Goal: Transaction & Acquisition: Purchase product/service

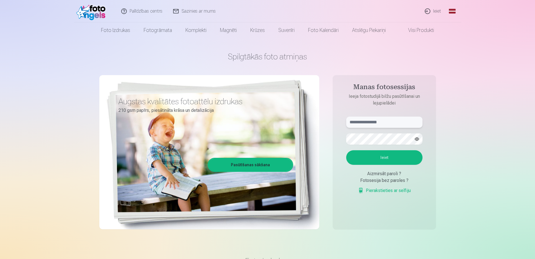
click at [376, 126] on input "text" at bounding box center [384, 122] width 76 height 11
type input "**********"
click at [346, 150] on button "Ieiet" at bounding box center [384, 157] width 76 height 15
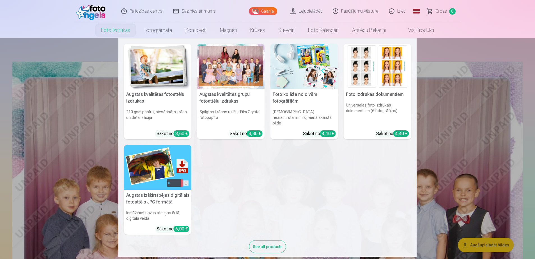
click at [230, 107] on h6 "Spilgtas krāsas uz Fuji Film Crystal fotopapīra" at bounding box center [231, 117] width 68 height 21
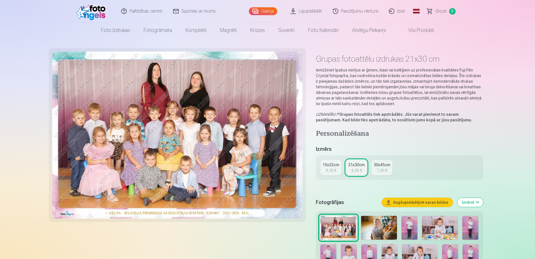
click at [330, 164] on div "15x22cm" at bounding box center [331, 165] width 17 height 6
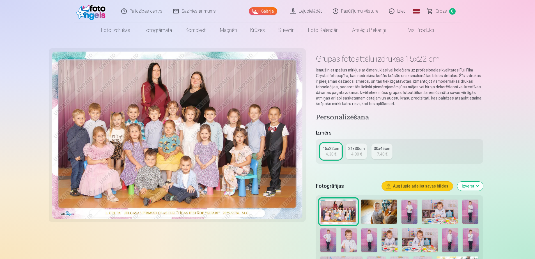
click at [353, 159] on div "15x22cm 4,30 € 21x30cm 4,30 € 30x45cm 7,40 €" at bounding box center [399, 151] width 167 height 25
click at [355, 154] on div "4,30 €" at bounding box center [356, 154] width 11 height 6
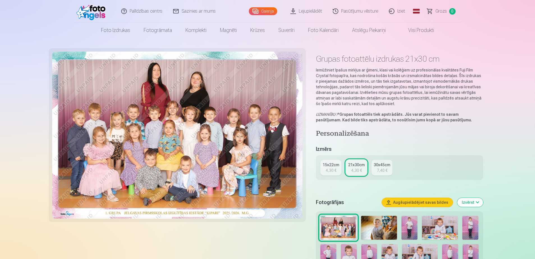
click at [324, 166] on div "15x22cm" at bounding box center [331, 165] width 17 height 6
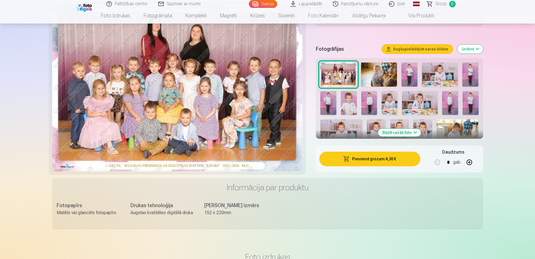
scroll to position [140, 0]
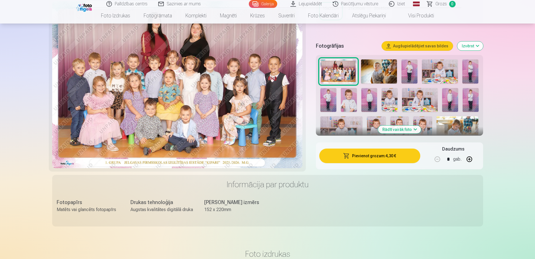
click at [376, 155] on button "Pievienot grozam : 4,30 €" at bounding box center [369, 156] width 101 height 15
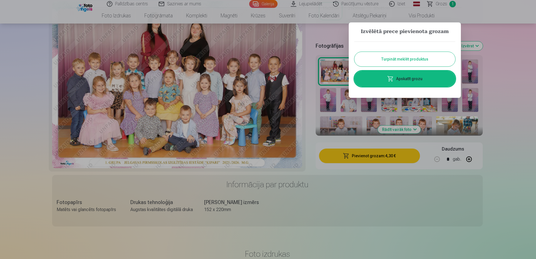
click at [411, 59] on button "Turpināt meklēt produktus" at bounding box center [405, 59] width 101 height 15
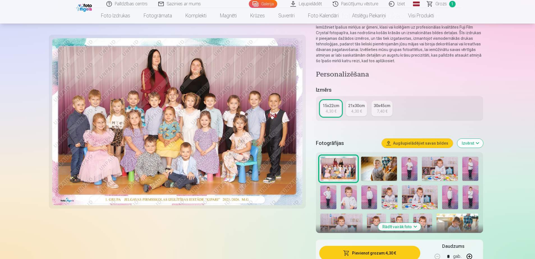
scroll to position [28, 0]
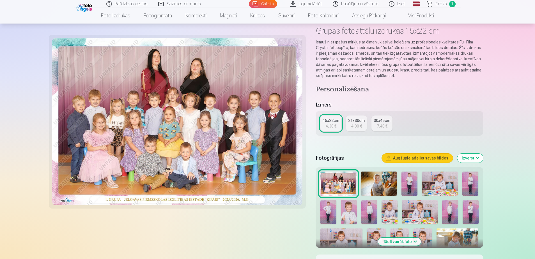
click at [80, 9] on img at bounding box center [84, 7] width 17 height 10
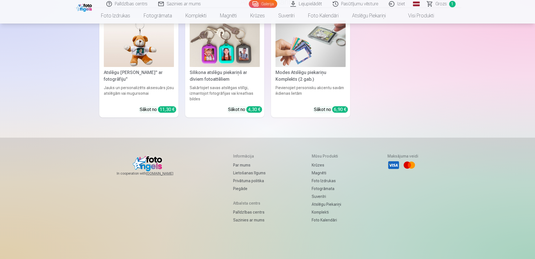
scroll to position [7769, 0]
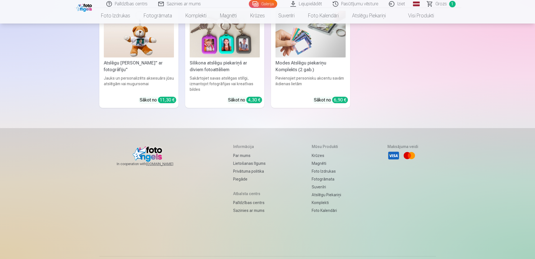
click at [248, 160] on link "Lietošanas līgums" at bounding box center [249, 164] width 33 height 8
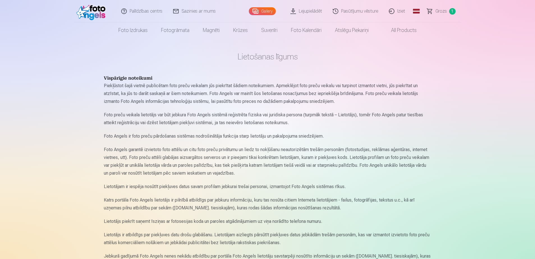
click at [310, 11] on link "Lejupielādēt" at bounding box center [306, 11] width 42 height 22
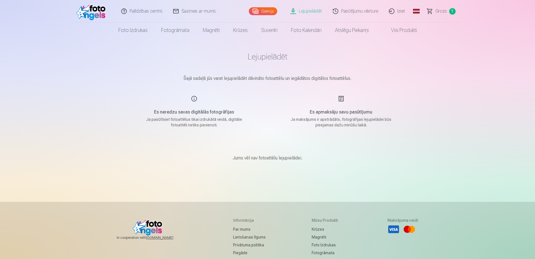
click at [99, 8] on img at bounding box center [92, 11] width 32 height 18
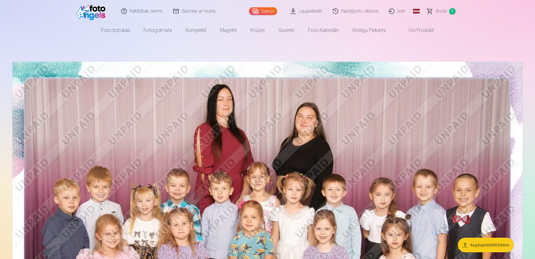
click at [155, 8] on link "Palīdzības centrs" at bounding box center [142, 11] width 52 height 22
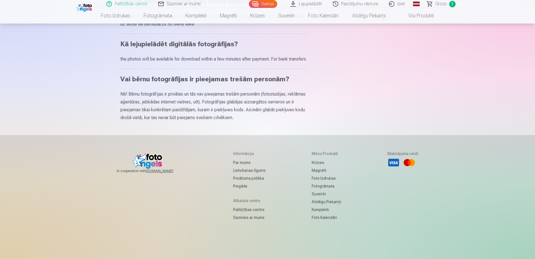
scroll to position [309, 0]
click at [239, 156] on h5 "Informācija" at bounding box center [249, 154] width 33 height 6
click at [238, 156] on h5 "Informācija" at bounding box center [249, 154] width 33 height 6
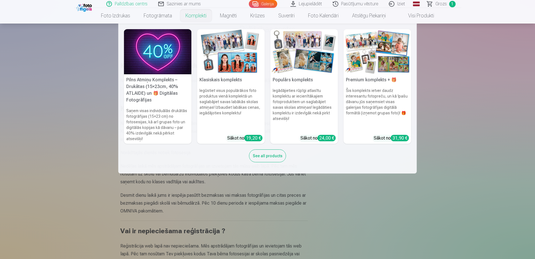
scroll to position [0, 0]
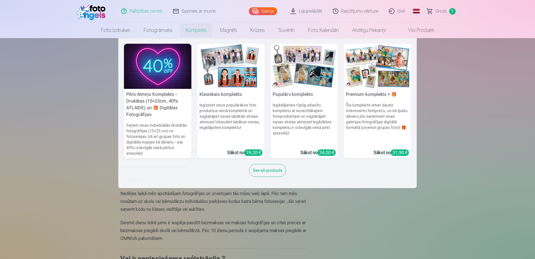
click at [270, 173] on div "See all products" at bounding box center [267, 170] width 37 height 13
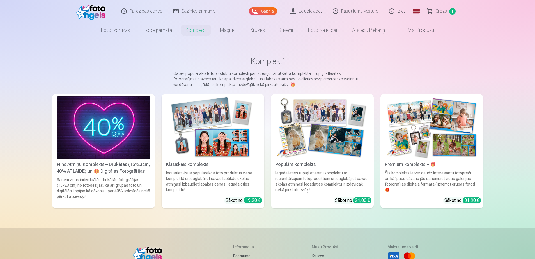
click at [351, 12] on link "Pasūtījumu vēsture" at bounding box center [356, 11] width 56 height 22
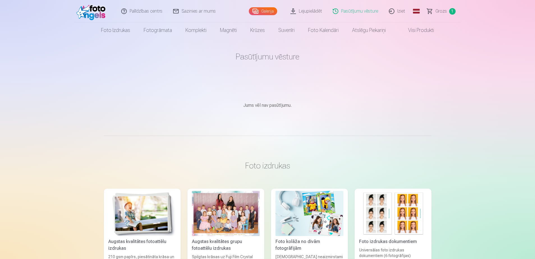
click at [137, 9] on link "Palīdzības centrs" at bounding box center [142, 11] width 52 height 22
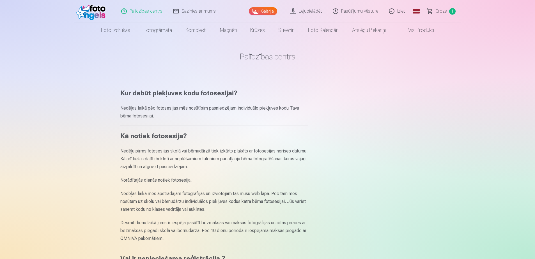
click at [91, 6] on img at bounding box center [92, 11] width 32 height 18
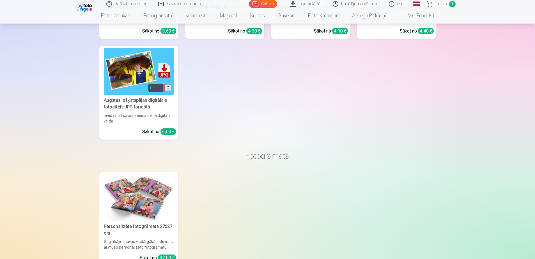
scroll to position [6339, 0]
click at [128, 113] on div "Iemūžiniet savas atmiņas ērtā digitālā veidā" at bounding box center [139, 117] width 75 height 11
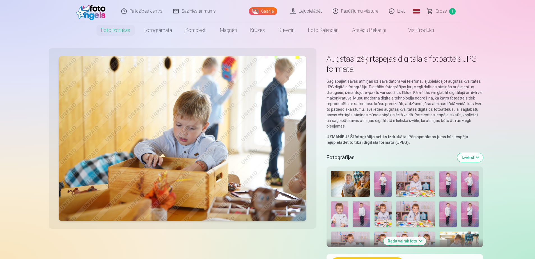
click at [89, 13] on img at bounding box center [92, 11] width 32 height 18
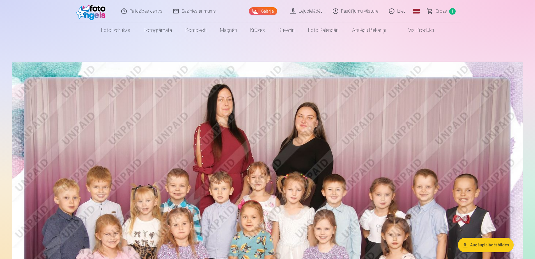
click at [200, 13] on link "Sazinies ar mums" at bounding box center [194, 11] width 53 height 22
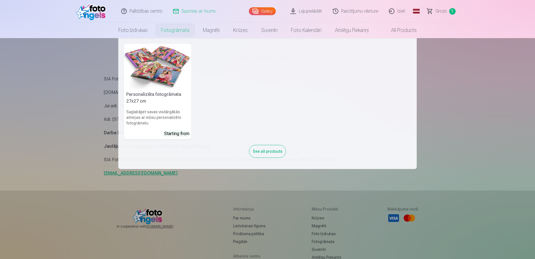
click at [45, 86] on nav "Personalizēta fotogrāmata 27x27 cm Saglabājiet savas visdārgākās atmiņas ar mūs…" at bounding box center [267, 103] width 535 height 131
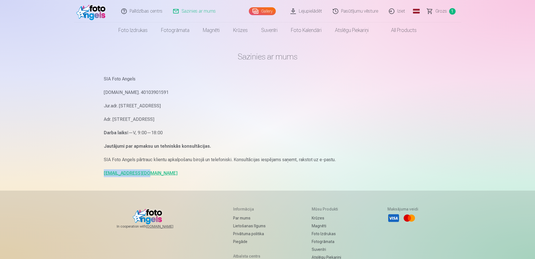
drag, startPoint x: 144, startPoint y: 173, endPoint x: 95, endPoint y: 169, distance: 49.5
click at [95, 169] on div "Palīdzības centrs Sazinies ar mums Gallery Lejupielādēt Pasūtījumu vēsture Izie…" at bounding box center [267, 172] width 535 height 345
drag, startPoint x: 95, startPoint y: 169, endPoint x: 119, endPoint y: 170, distance: 24.7
copy link "info@fotoangels.lv"
click at [444, 12] on span "Grozs" at bounding box center [440, 11] width 11 height 7
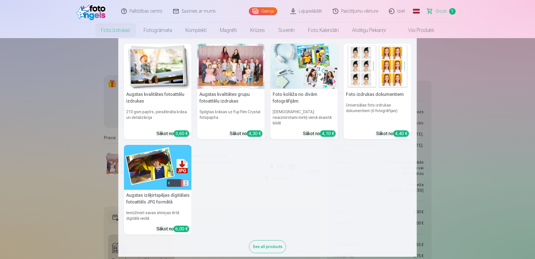
click at [157, 78] on img at bounding box center [158, 66] width 68 height 45
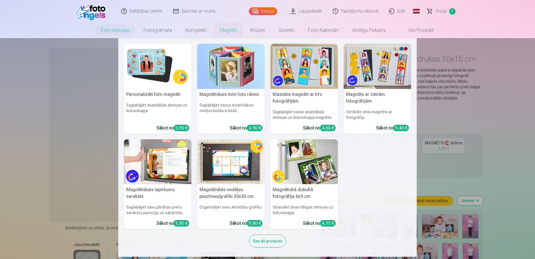
click at [225, 31] on link "Magnēti" at bounding box center [228, 30] width 30 height 16
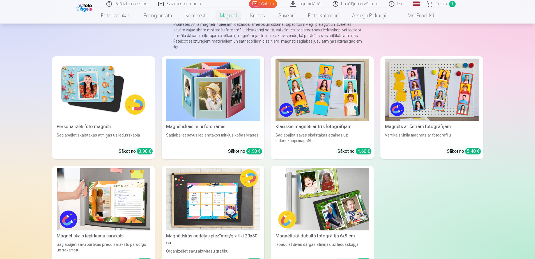
scroll to position [56, 0]
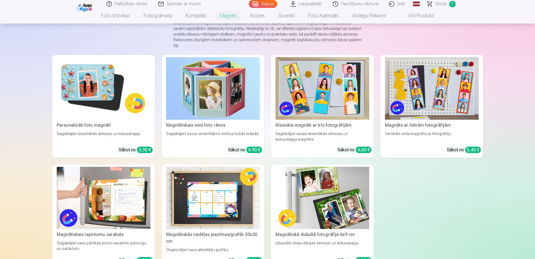
click at [109, 90] on img at bounding box center [104, 88] width 94 height 63
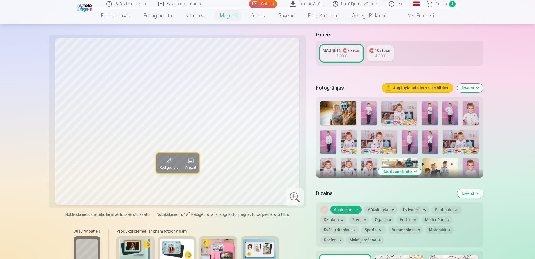
scroll to position [112, 0]
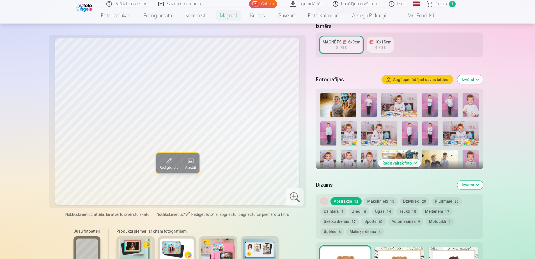
click at [374, 96] on img at bounding box center [369, 105] width 16 height 24
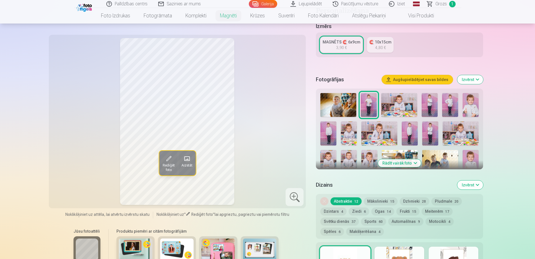
click at [397, 93] on img at bounding box center [399, 105] width 36 height 24
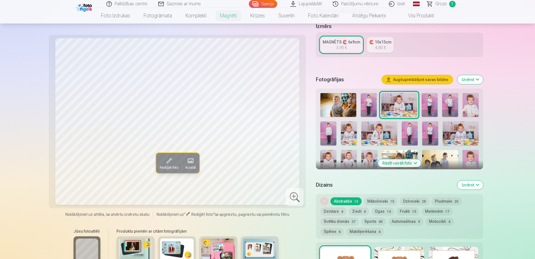
click at [433, 97] on img at bounding box center [430, 105] width 16 height 24
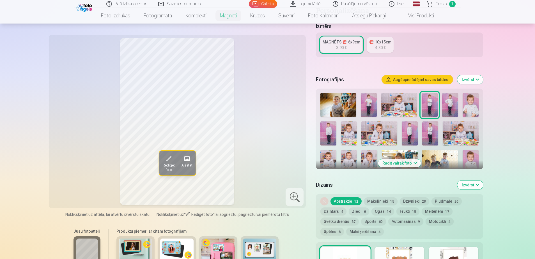
click at [451, 104] on img at bounding box center [450, 105] width 16 height 24
click at [471, 105] on img at bounding box center [470, 105] width 16 height 24
click at [331, 121] on img at bounding box center [328, 133] width 16 height 24
click at [356, 127] on img at bounding box center [349, 133] width 16 height 24
click at [375, 131] on img at bounding box center [379, 133] width 36 height 24
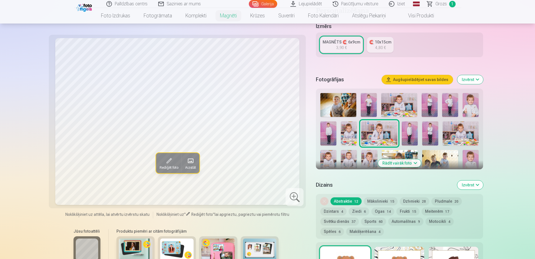
click at [412, 128] on img at bounding box center [410, 133] width 16 height 24
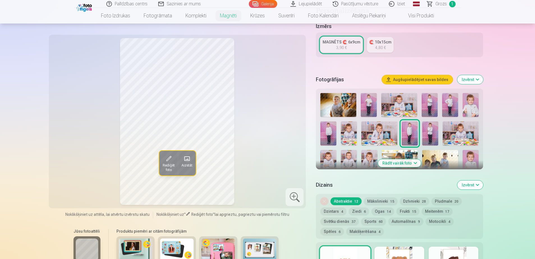
click at [429, 126] on img at bounding box center [430, 133] width 16 height 24
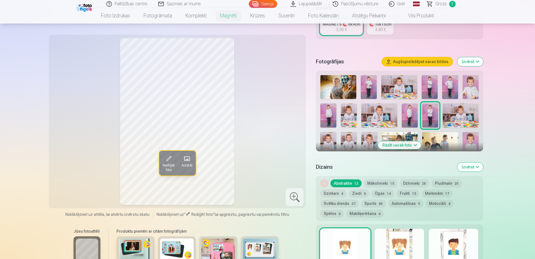
scroll to position [140, 0]
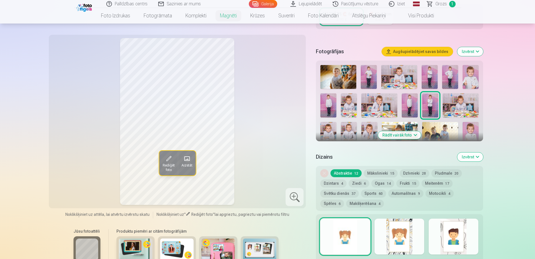
click at [372, 123] on img at bounding box center [369, 134] width 16 height 24
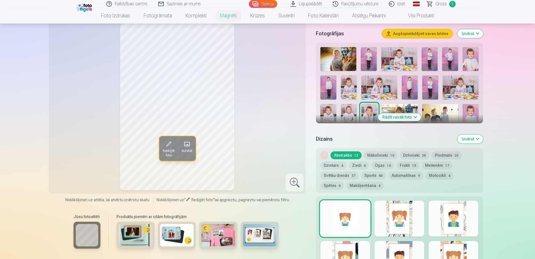
scroll to position [168, 0]
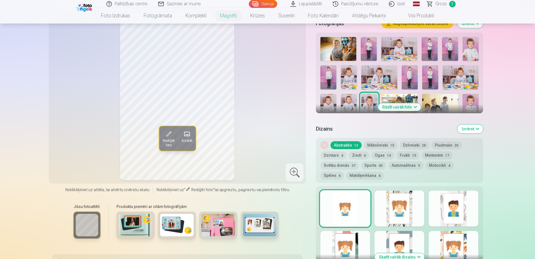
click at [468, 99] on img at bounding box center [470, 106] width 16 height 24
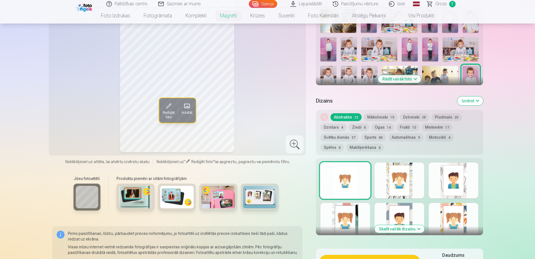
click at [397, 163] on div at bounding box center [399, 181] width 50 height 36
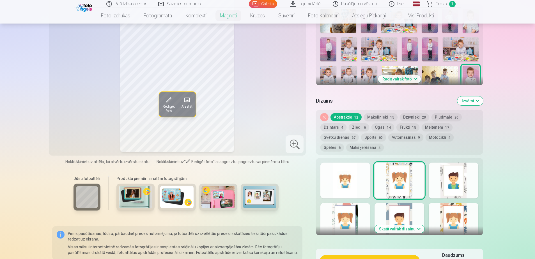
click at [402, 225] on button "Skatīt vairāk dizainu" at bounding box center [399, 229] width 50 height 8
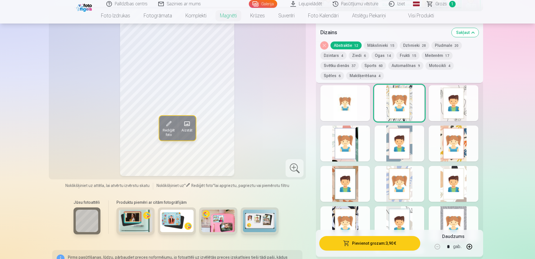
scroll to position [280, 0]
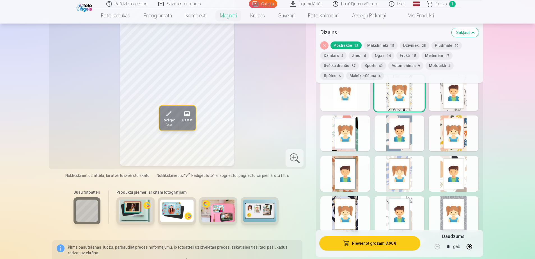
click at [466, 123] on div at bounding box center [454, 134] width 50 height 36
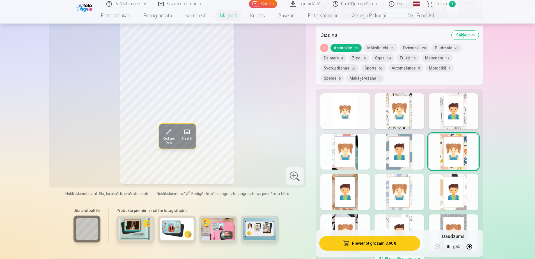
scroll to position [252, 0]
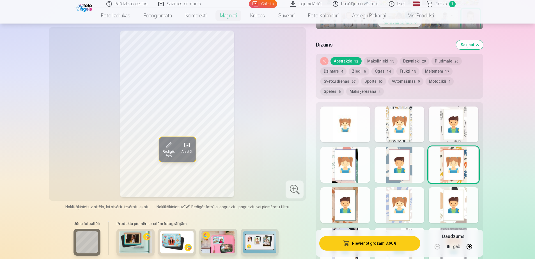
click at [407, 77] on button "Automašīnas 9" at bounding box center [405, 81] width 35 height 8
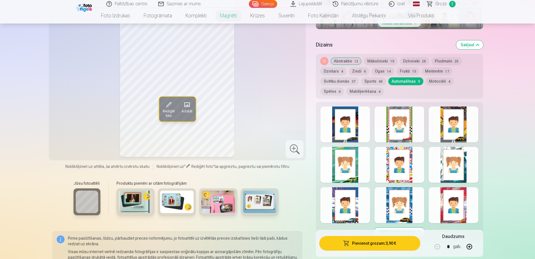
click at [408, 164] on div at bounding box center [399, 165] width 50 height 36
click at [446, 204] on div at bounding box center [454, 205] width 50 height 36
click at [351, 204] on div at bounding box center [345, 205] width 50 height 36
click at [449, 117] on div at bounding box center [454, 125] width 50 height 36
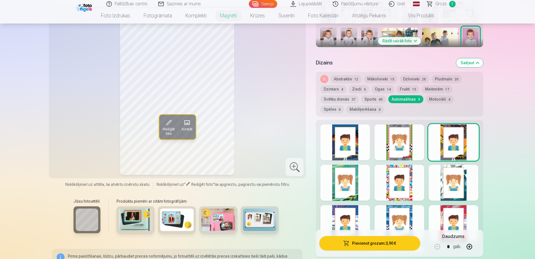
scroll to position [224, 0]
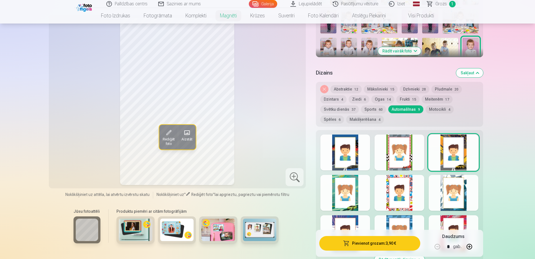
click at [347, 179] on div at bounding box center [345, 193] width 50 height 36
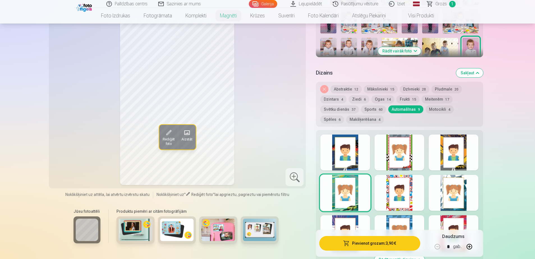
click at [357, 148] on div at bounding box center [345, 153] width 50 height 36
click at [433, 105] on button "Motocikli 4" at bounding box center [439, 109] width 28 height 8
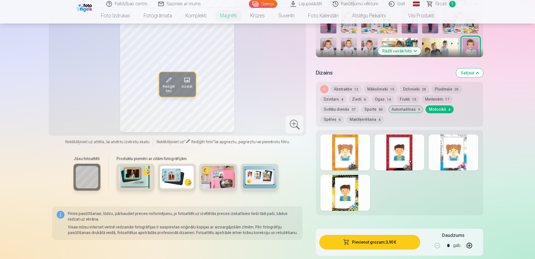
click at [332, 95] on button "Dzintars 4" at bounding box center [333, 99] width 26 height 8
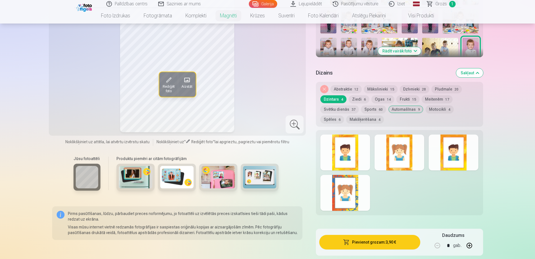
click at [415, 85] on button "Dzīvnieki 28" at bounding box center [414, 89] width 29 height 8
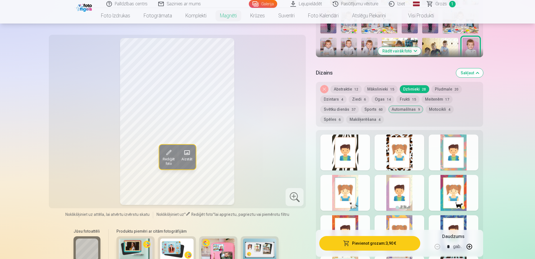
click at [448, 85] on button "Pludmale 20" at bounding box center [446, 89] width 30 height 8
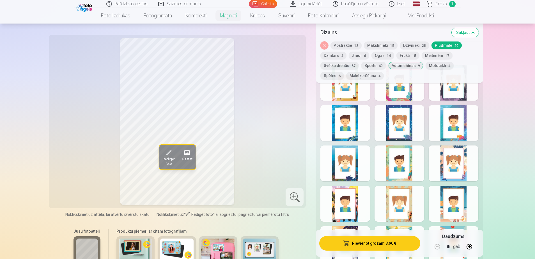
scroll to position [280, 0]
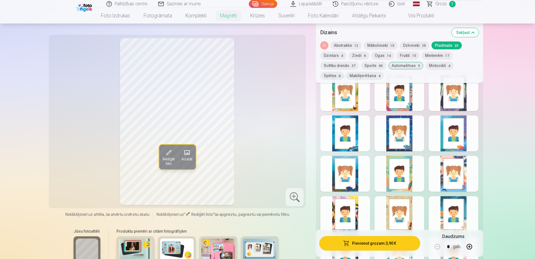
click at [336, 65] on button "Svētku dienās 37" at bounding box center [339, 66] width 38 height 8
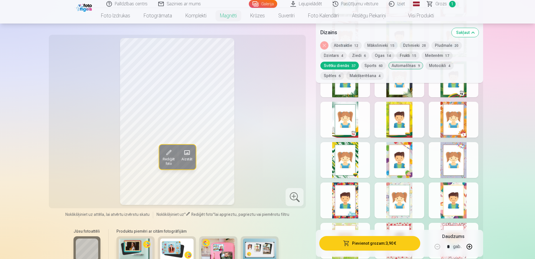
scroll to position [393, 0]
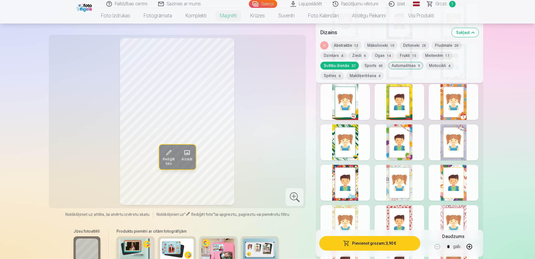
click at [448, 166] on div at bounding box center [454, 183] width 50 height 36
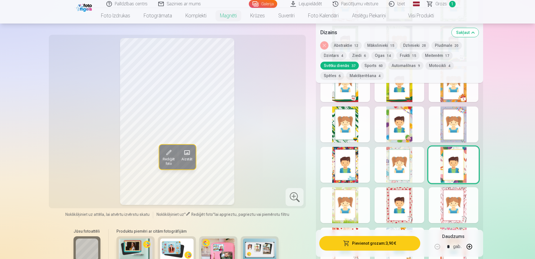
scroll to position [421, 0]
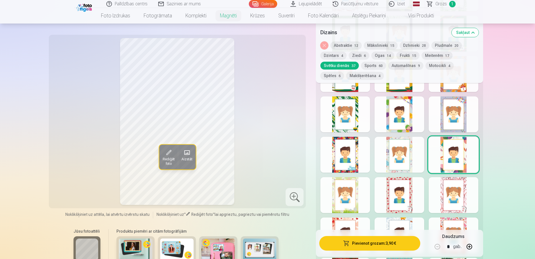
click at [400, 161] on div at bounding box center [399, 155] width 50 height 36
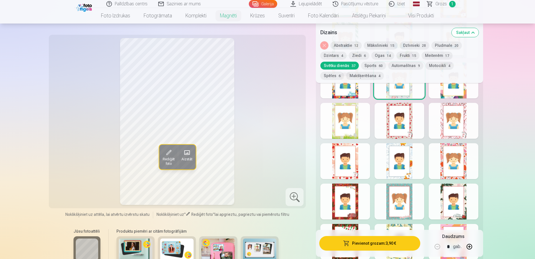
scroll to position [505, 0]
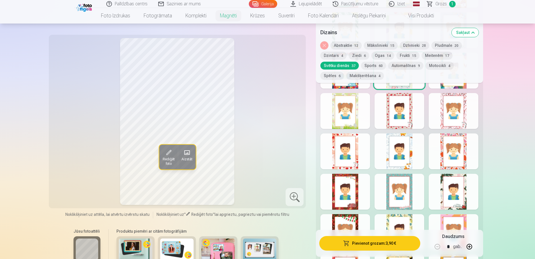
click at [405, 153] on div at bounding box center [399, 152] width 50 height 36
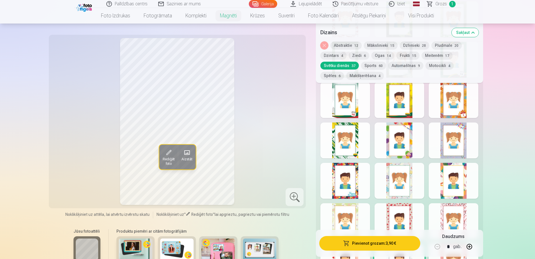
scroll to position [393, 0]
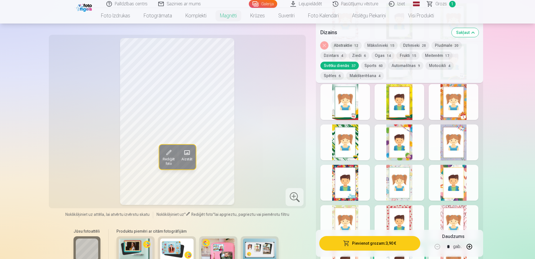
click at [450, 100] on div at bounding box center [454, 102] width 50 height 36
click at [346, 74] on button "Makšķerēšana 4" at bounding box center [365, 76] width 38 height 8
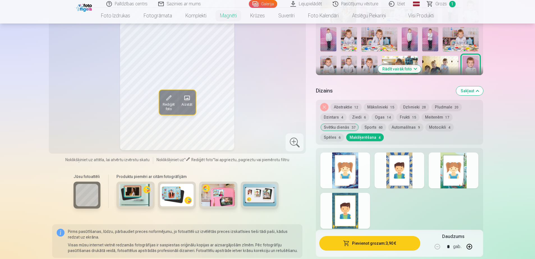
scroll to position [196, 0]
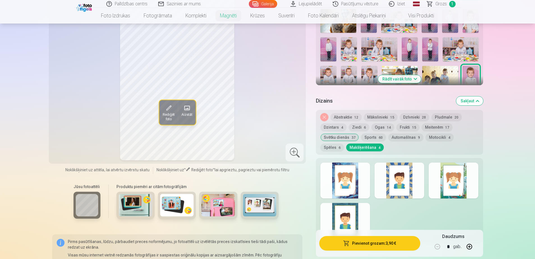
click at [381, 113] on button "Mākslinieki 15" at bounding box center [381, 117] width 34 height 8
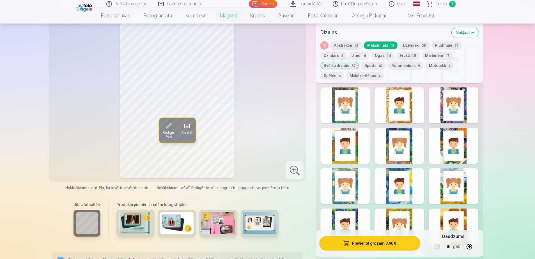
scroll to position [337, 0]
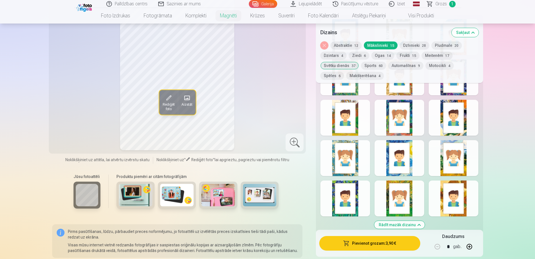
click at [440, 184] on div at bounding box center [454, 199] width 50 height 36
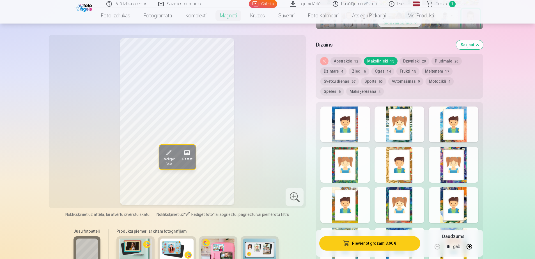
scroll to position [280, 0]
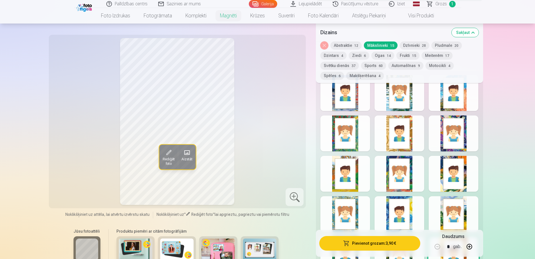
click at [346, 201] on div at bounding box center [345, 214] width 50 height 36
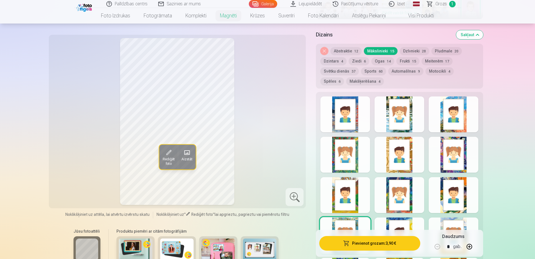
scroll to position [252, 0]
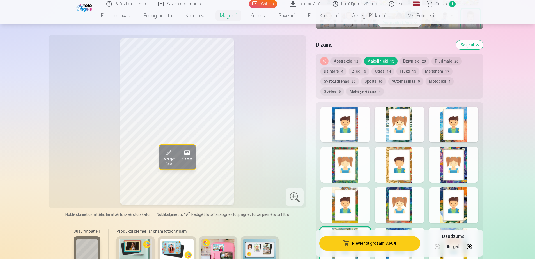
click at [411, 57] on button "Dzīvnieki 28" at bounding box center [414, 61] width 29 height 8
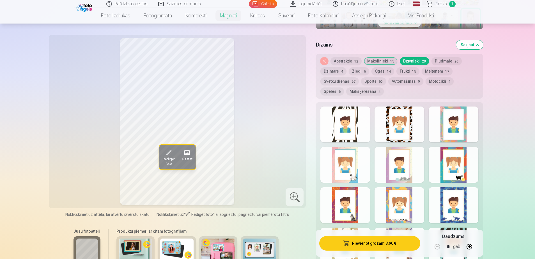
click at [399, 162] on div at bounding box center [399, 165] width 50 height 36
click at [476, 157] on div at bounding box center [454, 165] width 50 height 36
click at [351, 199] on div at bounding box center [345, 205] width 50 height 36
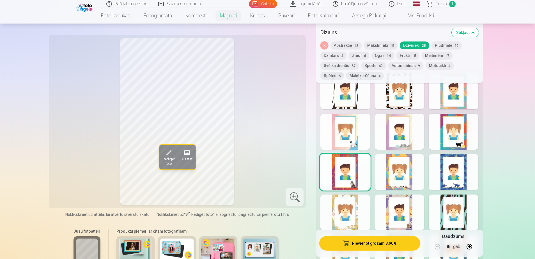
scroll to position [280, 0]
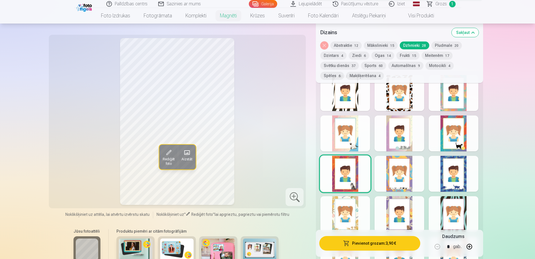
click at [449, 183] on div at bounding box center [454, 174] width 50 height 36
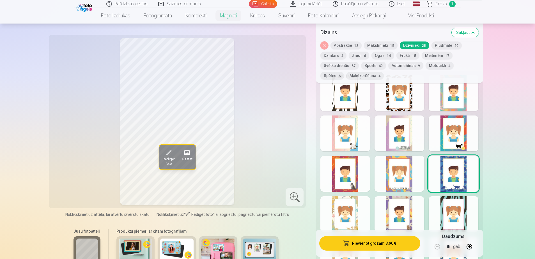
click at [451, 126] on div at bounding box center [454, 134] width 50 height 36
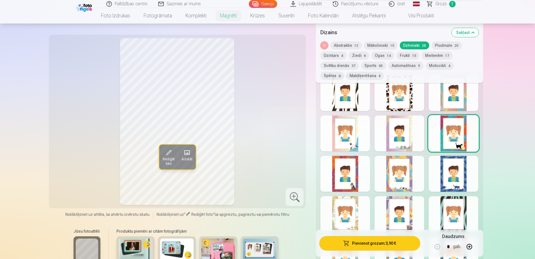
scroll to position [252, 0]
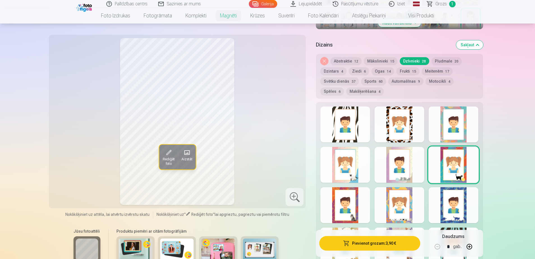
click at [351, 165] on div at bounding box center [345, 165] width 50 height 36
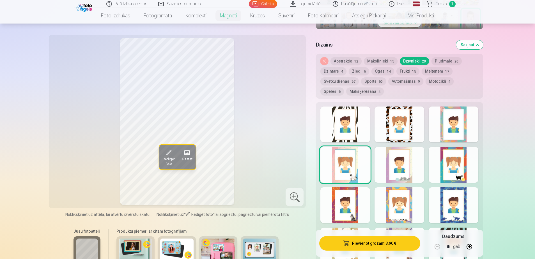
click at [451, 161] on div at bounding box center [454, 165] width 50 height 36
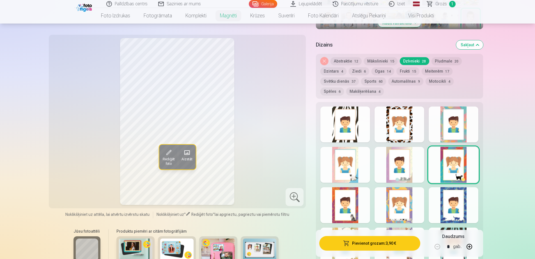
click at [346, 203] on div at bounding box center [345, 205] width 50 height 36
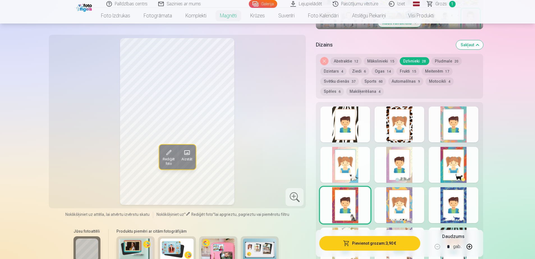
click at [400, 197] on div at bounding box center [399, 205] width 50 height 36
click at [355, 201] on div at bounding box center [345, 205] width 50 height 36
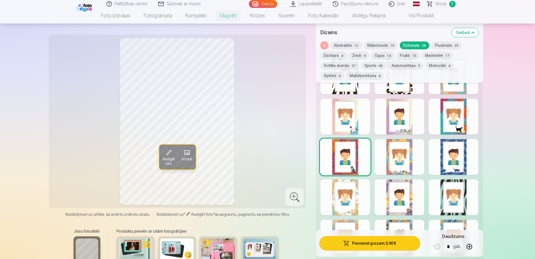
scroll to position [309, 0]
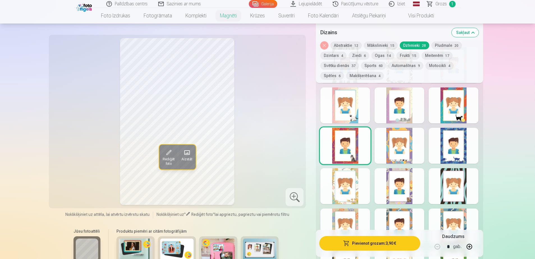
click at [401, 183] on div at bounding box center [399, 186] width 50 height 36
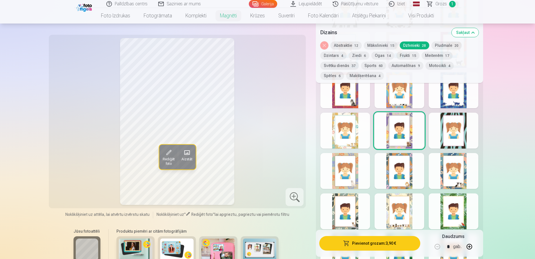
scroll to position [365, 0]
click at [462, 170] on div at bounding box center [454, 171] width 50 height 36
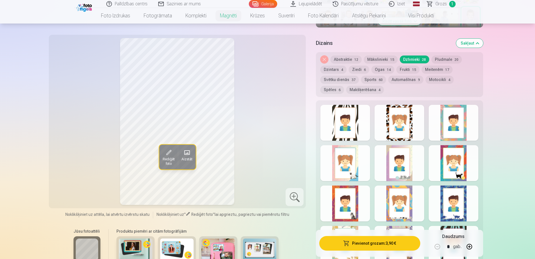
scroll to position [252, 0]
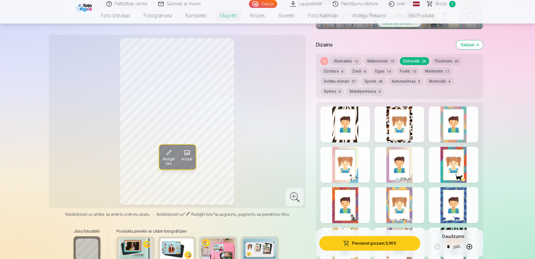
click at [441, 198] on div at bounding box center [454, 205] width 50 height 36
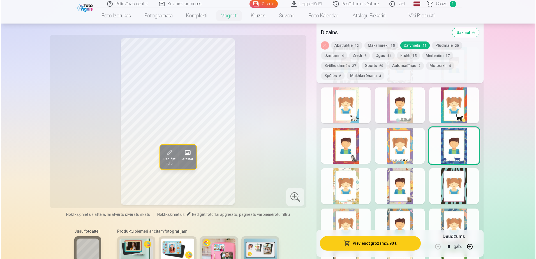
scroll to position [280, 0]
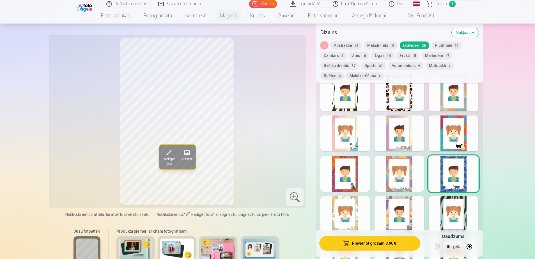
click at [384, 243] on button "Pievienot grozam : 3,90 €" at bounding box center [369, 243] width 101 height 15
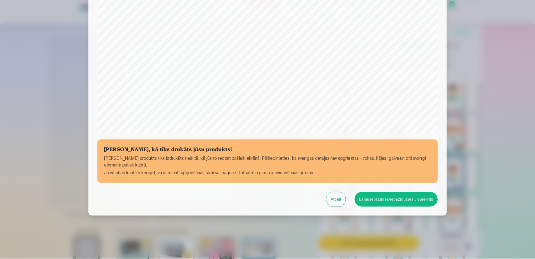
scroll to position [145, 0]
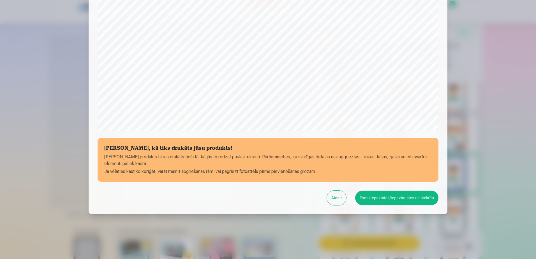
click at [385, 199] on button "Esmu iepazinies/iepazinusies un piekrītu" at bounding box center [396, 198] width 83 height 15
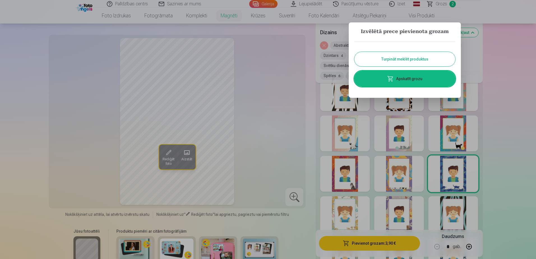
click at [409, 56] on button "Turpināt meklēt produktus" at bounding box center [405, 59] width 101 height 15
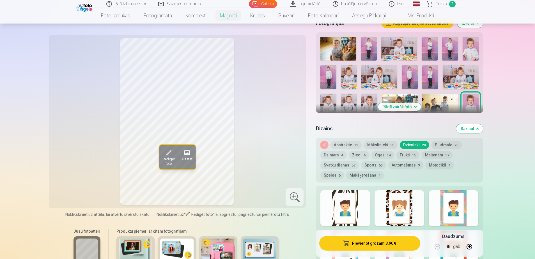
scroll to position [168, 0]
click at [395, 103] on button "Rādīt vairāk foto" at bounding box center [399, 107] width 43 height 8
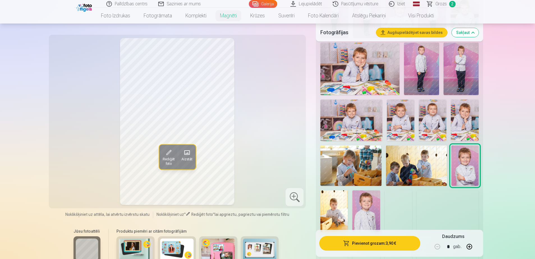
scroll to position [309, 0]
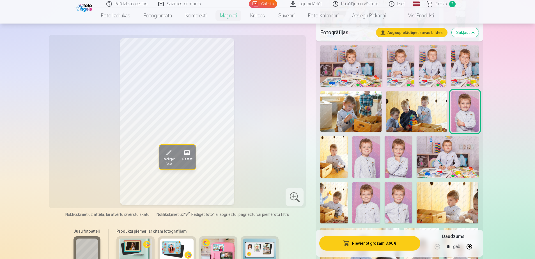
click at [397, 155] on img at bounding box center [398, 156] width 27 height 41
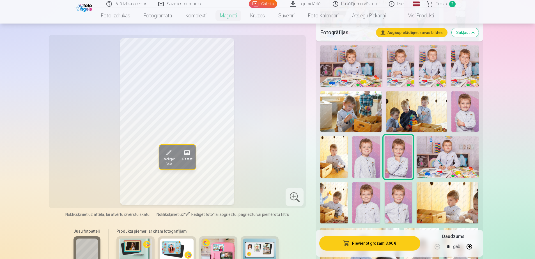
click at [364, 158] on img at bounding box center [365, 156] width 27 height 41
click at [364, 201] on img at bounding box center [365, 202] width 27 height 41
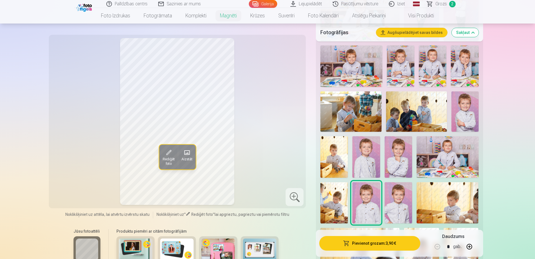
click at [397, 201] on img at bounding box center [398, 202] width 27 height 41
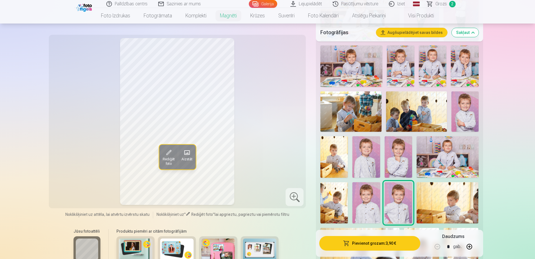
click at [404, 158] on img at bounding box center [398, 156] width 27 height 41
click at [465, 110] on img at bounding box center [464, 111] width 27 height 41
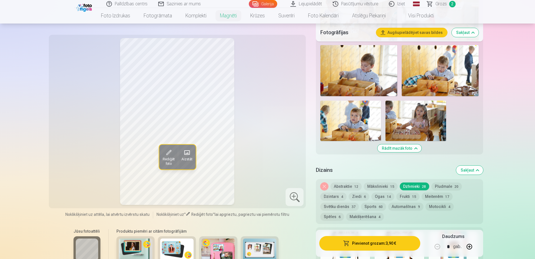
scroll to position [701, 0]
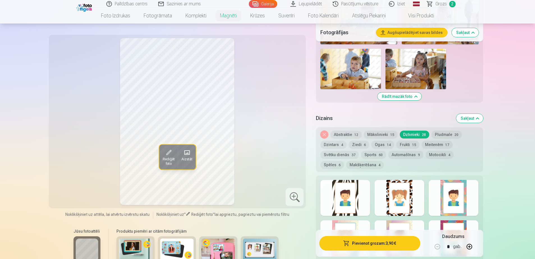
click at [408, 93] on button "Rādīt mazāk foto" at bounding box center [399, 97] width 44 height 8
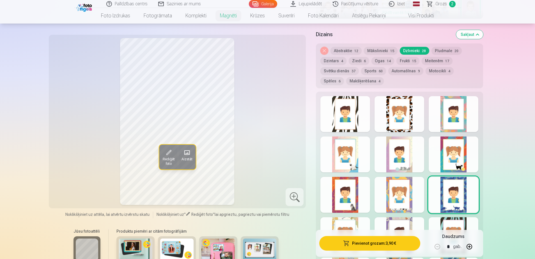
scroll to position [265, 0]
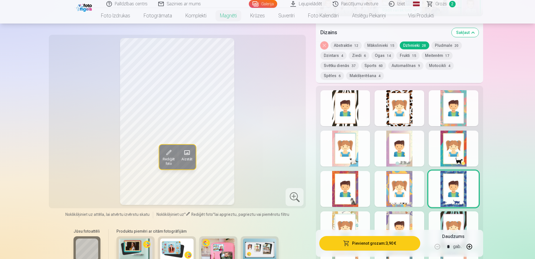
click at [342, 46] on button "Abstraktie 12" at bounding box center [345, 46] width 31 height 8
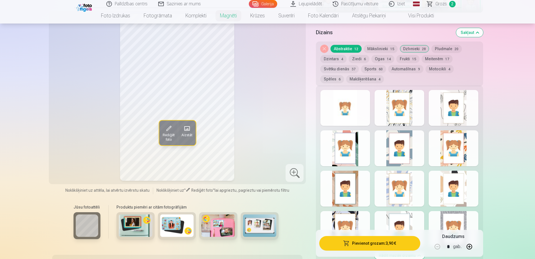
scroll to position [237, 0]
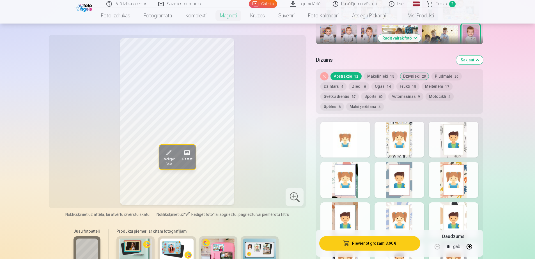
click at [447, 72] on button "Pludmale 20" at bounding box center [446, 76] width 30 height 8
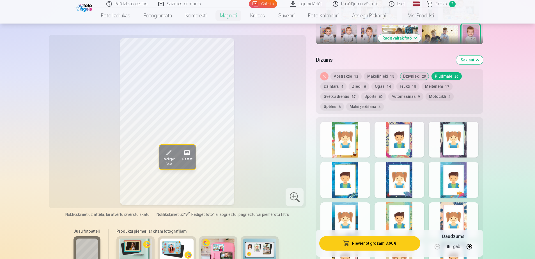
click at [356, 139] on div at bounding box center [345, 140] width 50 height 36
click at [410, 142] on div at bounding box center [399, 140] width 50 height 36
click at [441, 133] on div at bounding box center [454, 140] width 50 height 36
click at [464, 186] on div at bounding box center [454, 180] width 50 height 36
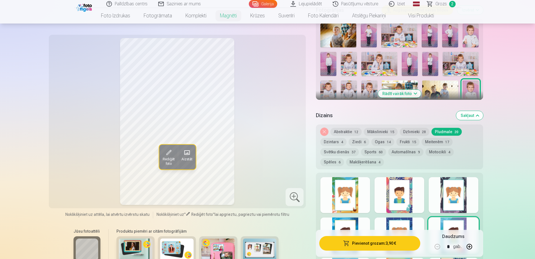
scroll to position [209, 0]
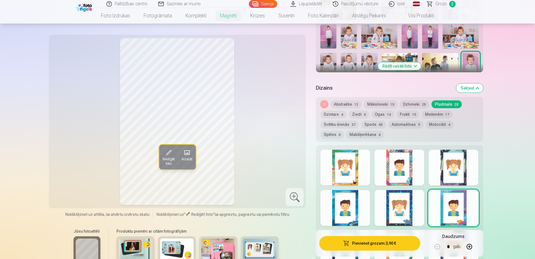
click at [356, 111] on button "Ziedi 6" at bounding box center [359, 115] width 20 height 8
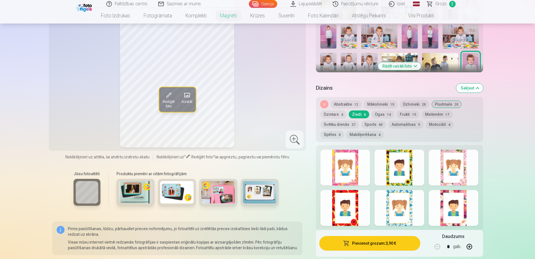
click at [381, 111] on button "Ogas 14" at bounding box center [382, 115] width 23 height 8
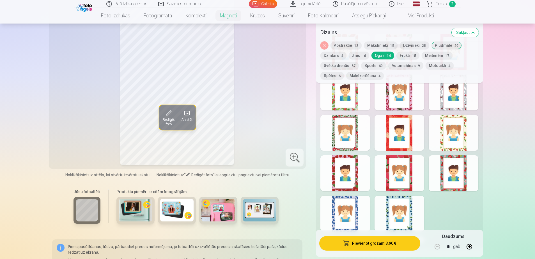
scroll to position [237, 0]
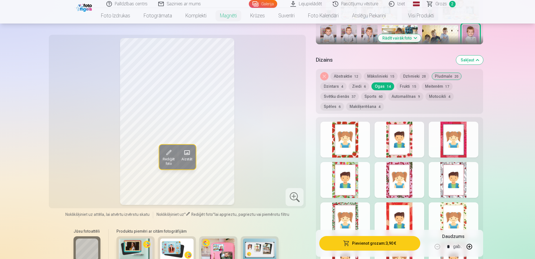
click at [411, 82] on button "Frukti 15" at bounding box center [407, 86] width 23 height 8
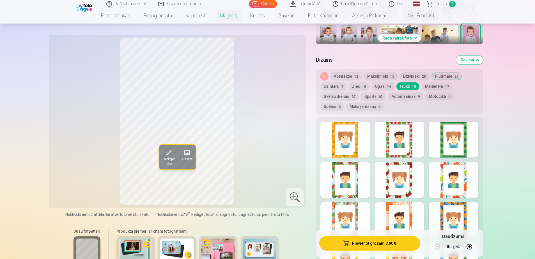
click at [437, 82] on button "Meitenēm 17" at bounding box center [437, 86] width 31 height 8
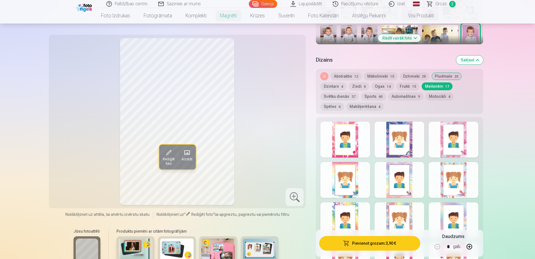
click at [341, 93] on button "Svētku dienās 37" at bounding box center [339, 97] width 38 height 8
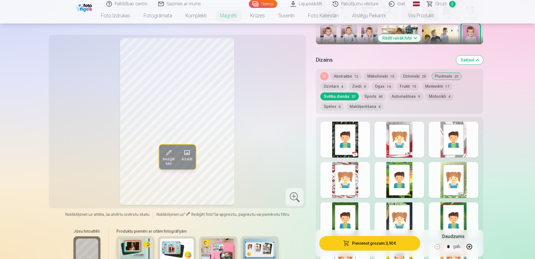
click at [438, 122] on div at bounding box center [454, 140] width 50 height 36
click at [358, 181] on div at bounding box center [345, 180] width 50 height 36
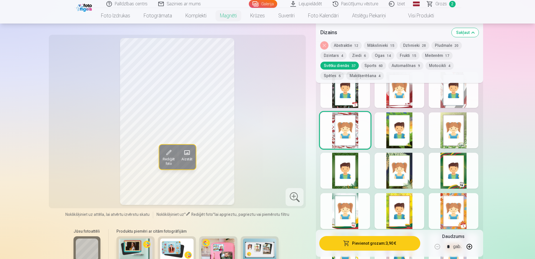
scroll to position [293, 0]
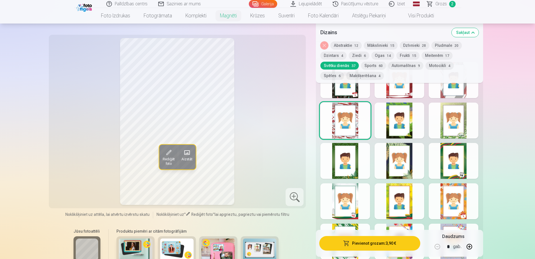
click at [444, 183] on div at bounding box center [454, 201] width 50 height 36
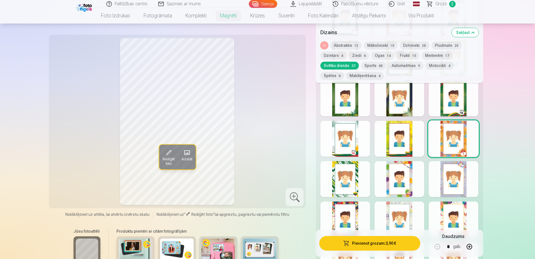
scroll to position [378, 0]
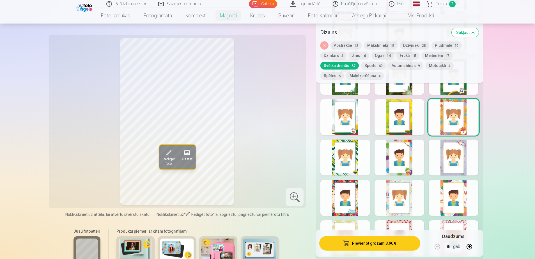
click at [355, 206] on div at bounding box center [345, 198] width 50 height 36
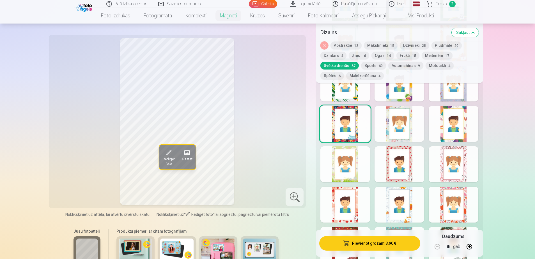
scroll to position [462, 0]
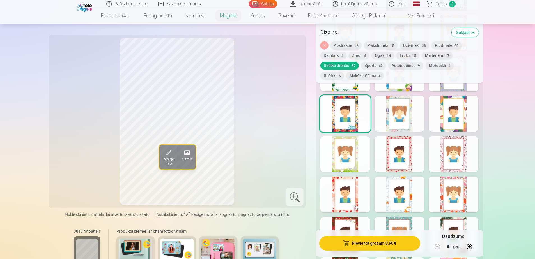
click at [411, 177] on div at bounding box center [399, 195] width 50 height 36
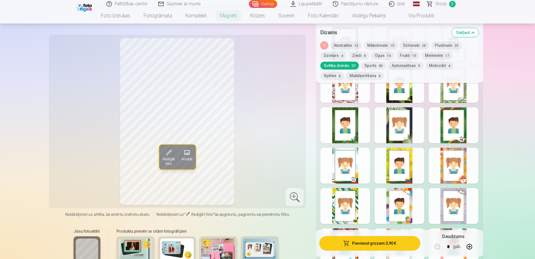
scroll to position [321, 0]
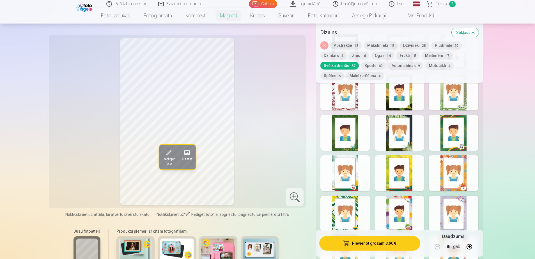
click at [372, 65] on button "Sports 60" at bounding box center [373, 66] width 25 height 8
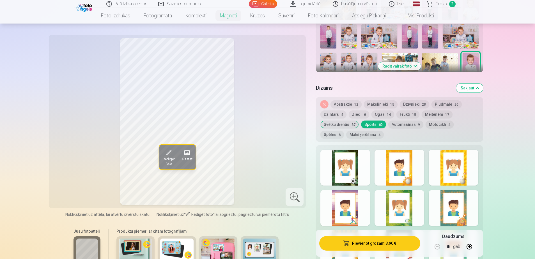
scroll to position [237, 0]
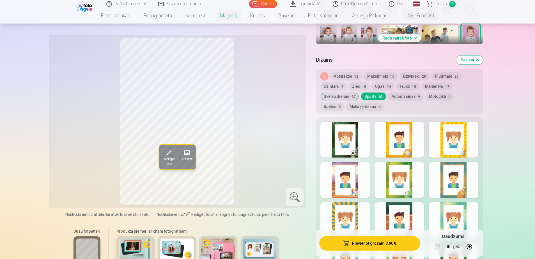
click at [358, 122] on div at bounding box center [345, 140] width 50 height 36
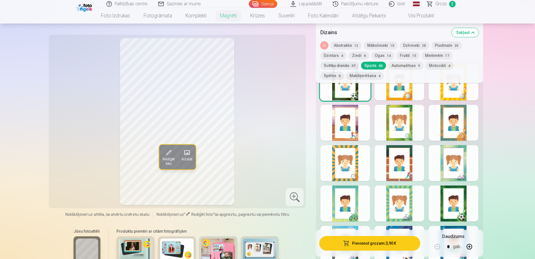
scroll to position [293, 0]
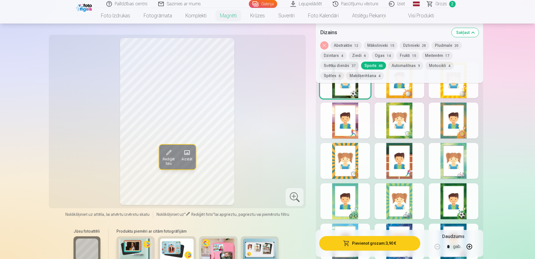
click at [462, 201] on div at bounding box center [454, 201] width 50 height 36
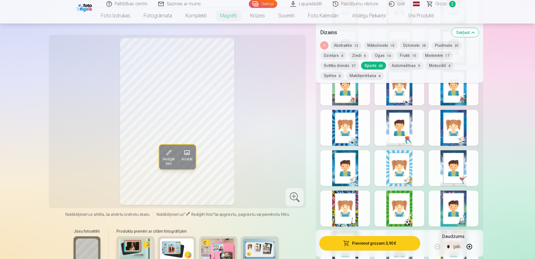
scroll to position [462, 0]
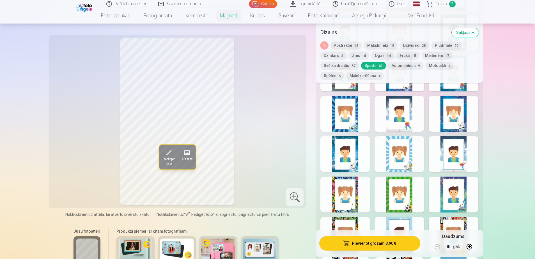
click at [405, 195] on div at bounding box center [399, 195] width 50 height 36
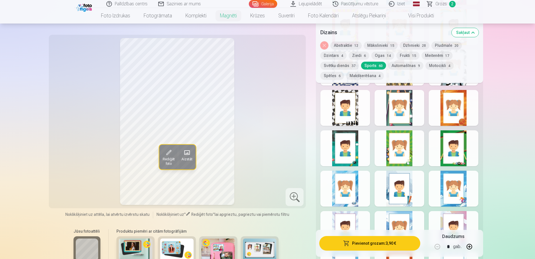
scroll to position [826, 0]
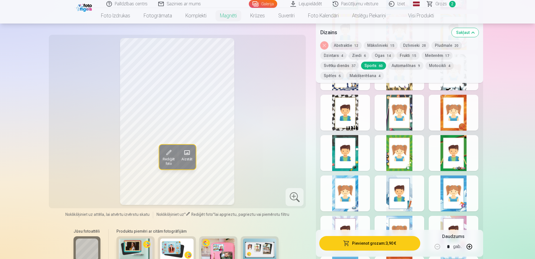
click at [411, 67] on button "Automašīnas 9" at bounding box center [405, 66] width 35 height 8
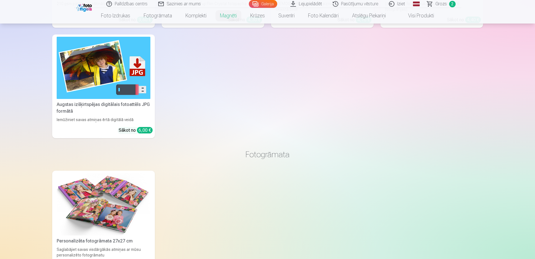
scroll to position [714, 0]
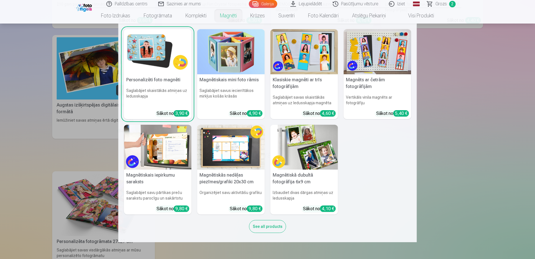
click at [166, 110] on div "Sākot no 3,90 €" at bounding box center [173, 113] width 33 height 7
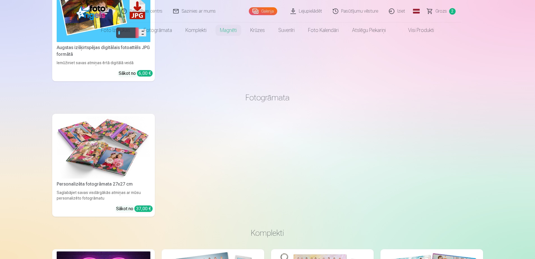
scroll to position [0, 0]
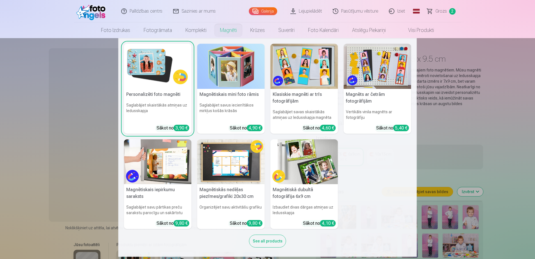
click at [63, 80] on nav "Personalizēti foto magnēti Saglabājiet skaistākās atmiņas uz ledusskapja Sākot …" at bounding box center [267, 147] width 535 height 219
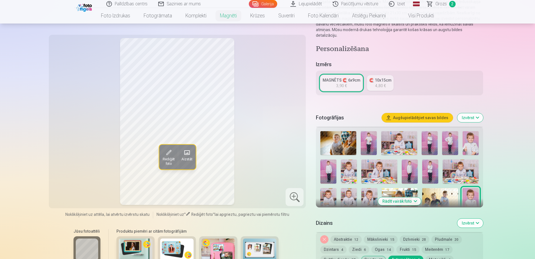
scroll to position [84, 0]
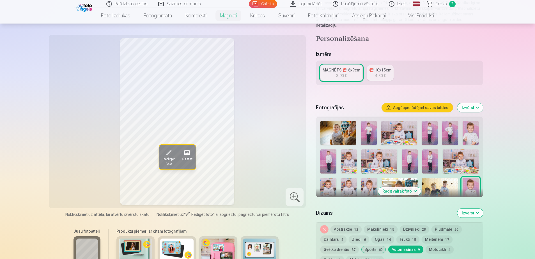
click at [429, 149] on img at bounding box center [430, 161] width 16 height 24
click at [326, 157] on img at bounding box center [328, 161] width 16 height 24
click at [404, 153] on img at bounding box center [410, 161] width 16 height 24
click at [470, 130] on img at bounding box center [470, 133] width 16 height 24
click at [445, 125] on img at bounding box center [450, 133] width 16 height 24
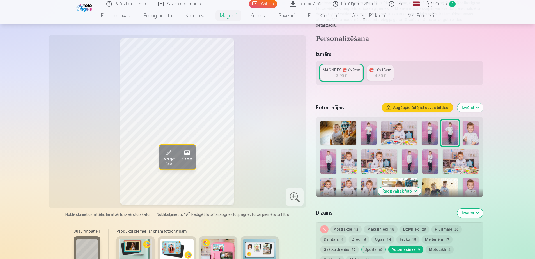
scroll to position [112, 0]
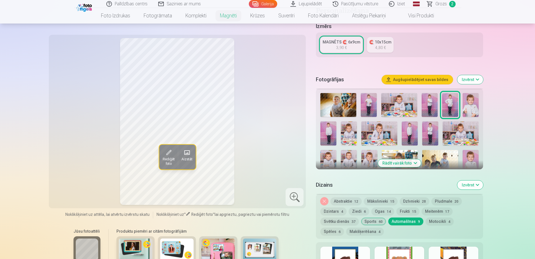
click at [401, 160] on button "Rādīt vairāk foto" at bounding box center [399, 163] width 43 height 8
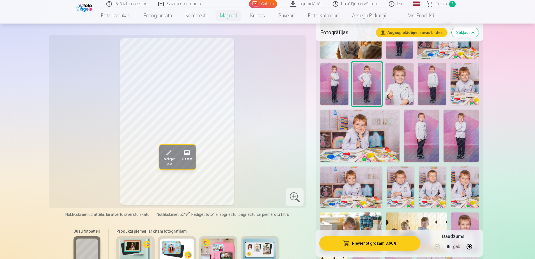
scroll to position [224, 0]
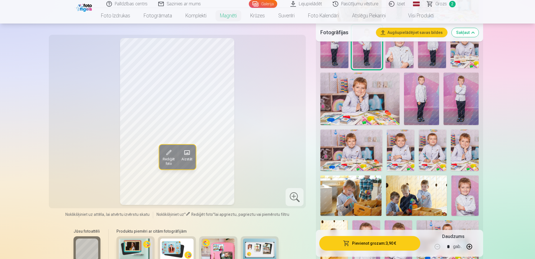
click at [463, 149] on img at bounding box center [464, 150] width 27 height 41
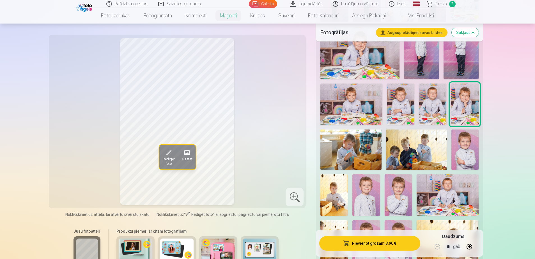
scroll to position [280, 0]
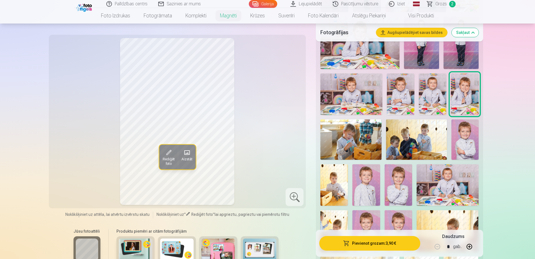
click at [402, 174] on img at bounding box center [398, 184] width 27 height 41
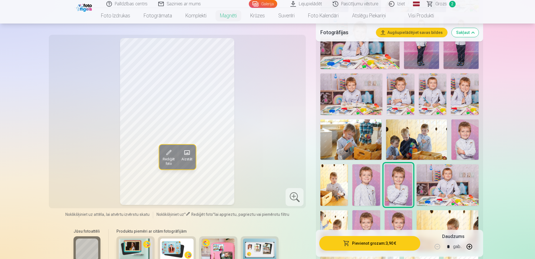
click at [469, 137] on img at bounding box center [464, 139] width 27 height 41
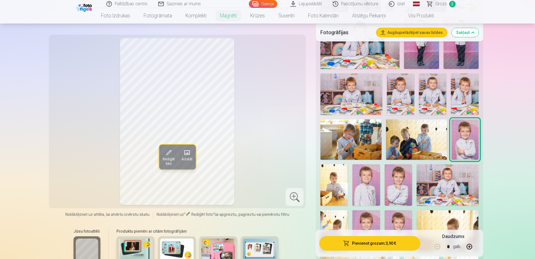
click at [406, 178] on img at bounding box center [398, 184] width 27 height 41
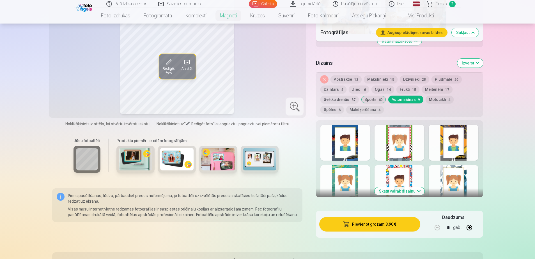
scroll to position [757, 0]
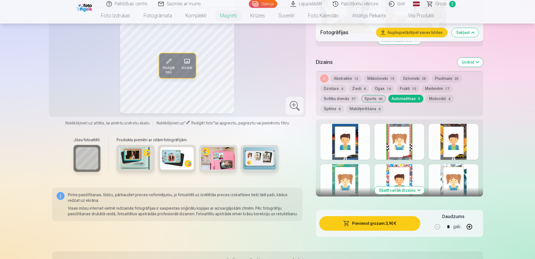
click at [344, 105] on button "Spēles 6" at bounding box center [332, 109] width 24 height 8
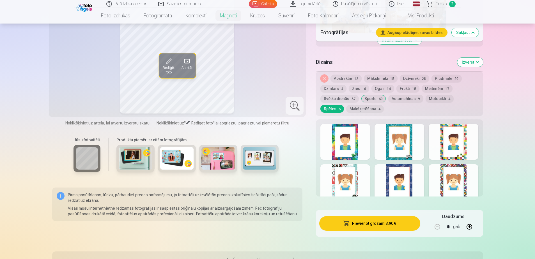
click at [406, 144] on div at bounding box center [399, 142] width 50 height 36
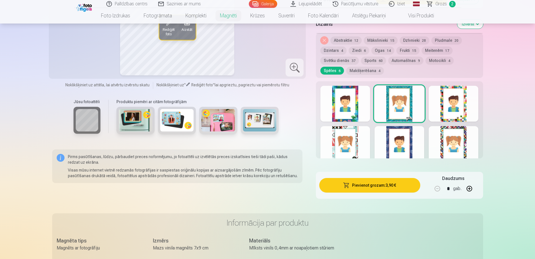
scroll to position [785, 0]
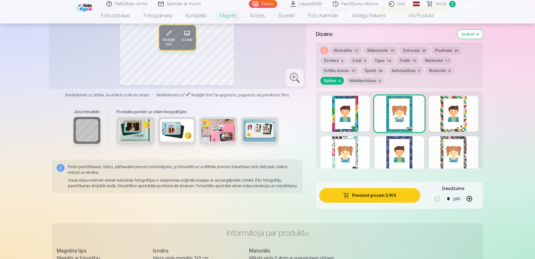
click at [350, 140] on div at bounding box center [345, 154] width 50 height 36
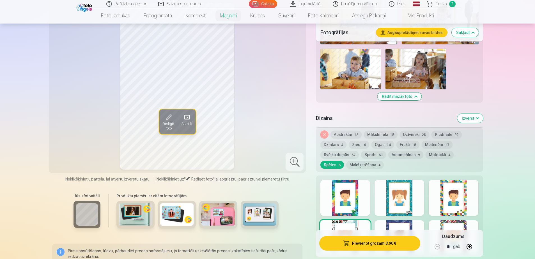
scroll to position [729, 0]
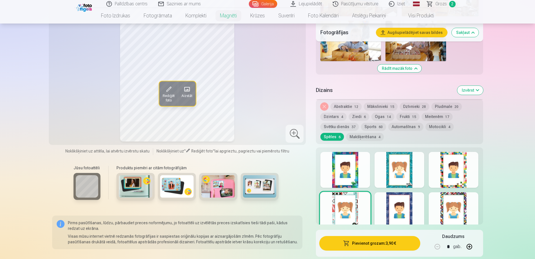
click at [401, 197] on div at bounding box center [399, 210] width 50 height 36
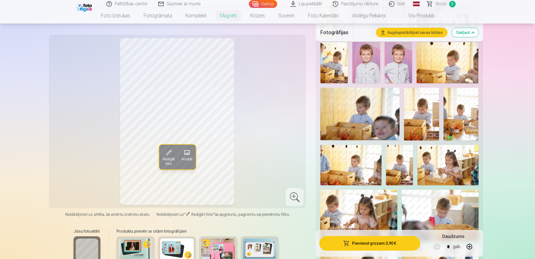
scroll to position [421, 0]
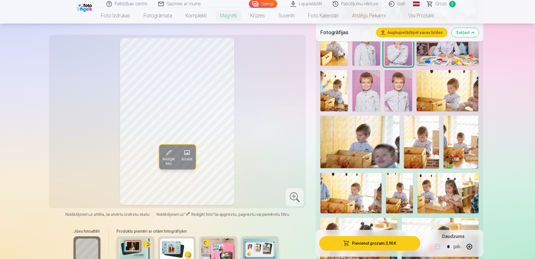
click at [385, 91] on img at bounding box center [398, 90] width 27 height 41
click at [361, 93] on img at bounding box center [365, 90] width 27 height 41
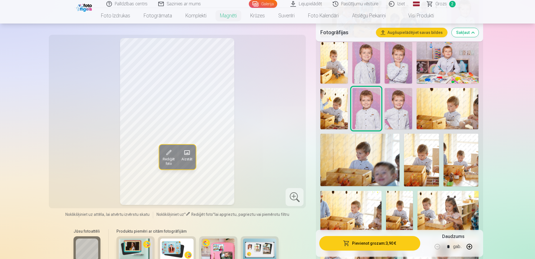
scroll to position [393, 0]
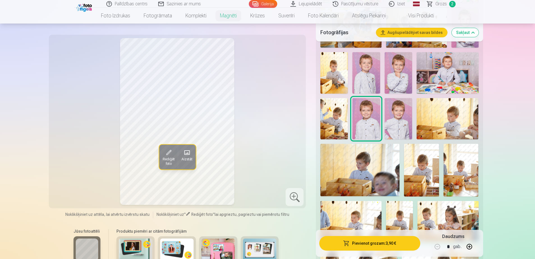
click at [395, 70] on img at bounding box center [398, 72] width 27 height 41
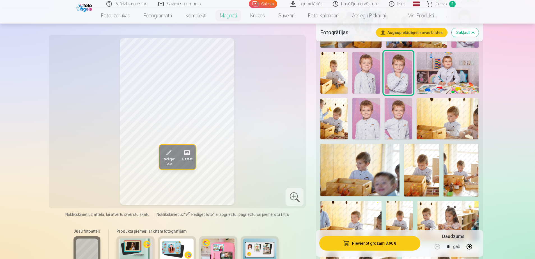
click at [369, 72] on img at bounding box center [365, 72] width 27 height 41
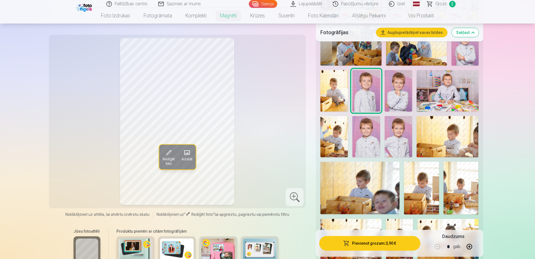
scroll to position [365, 0]
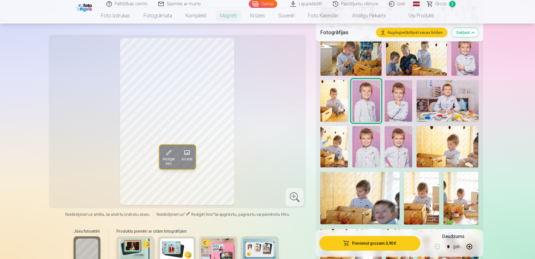
click at [462, 50] on img at bounding box center [464, 55] width 27 height 41
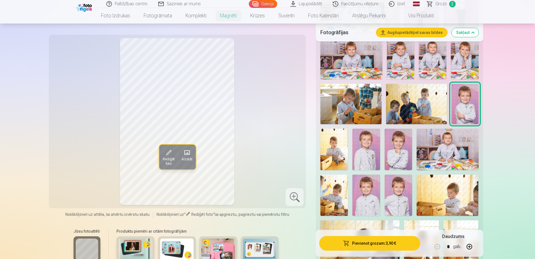
scroll to position [309, 0]
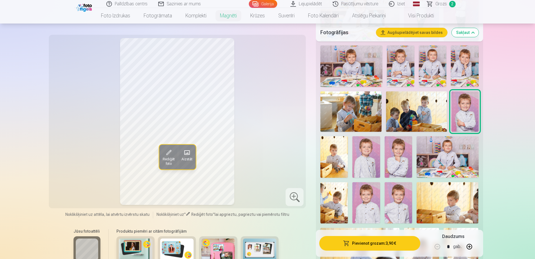
click at [455, 66] on img at bounding box center [464, 65] width 27 height 41
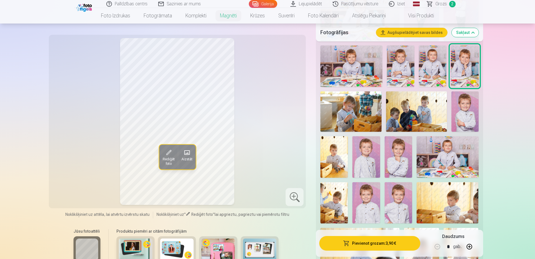
click at [443, 58] on img at bounding box center [432, 65] width 27 height 41
click at [411, 59] on img at bounding box center [400, 65] width 27 height 41
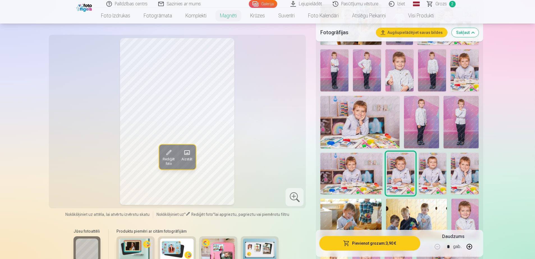
scroll to position [196, 0]
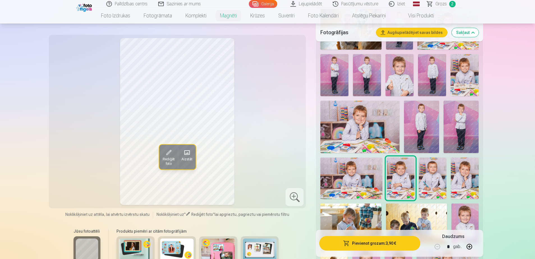
click at [459, 113] on img at bounding box center [460, 127] width 35 height 53
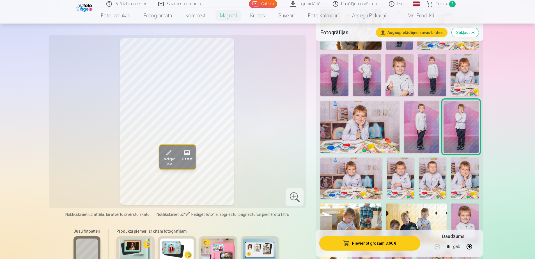
click at [419, 116] on img at bounding box center [421, 127] width 35 height 52
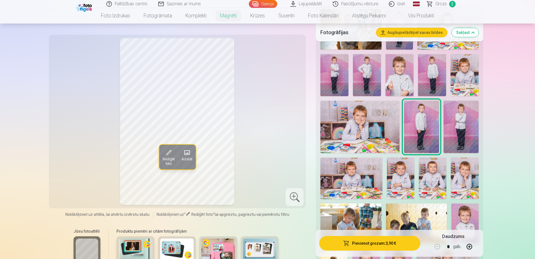
click at [424, 68] on img at bounding box center [432, 75] width 28 height 42
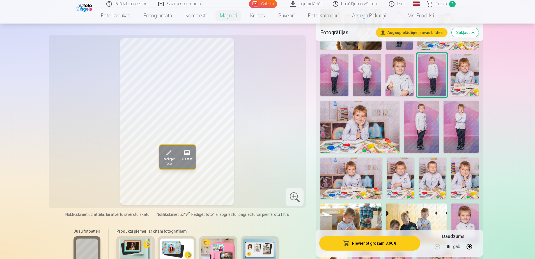
click at [395, 72] on img at bounding box center [399, 75] width 28 height 42
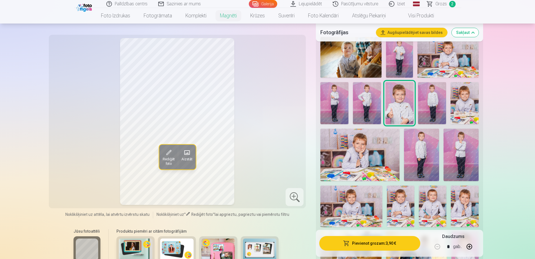
click at [378, 94] on img at bounding box center [367, 103] width 28 height 42
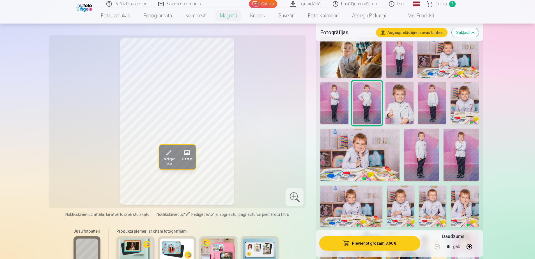
click at [347, 101] on img at bounding box center [334, 103] width 28 height 42
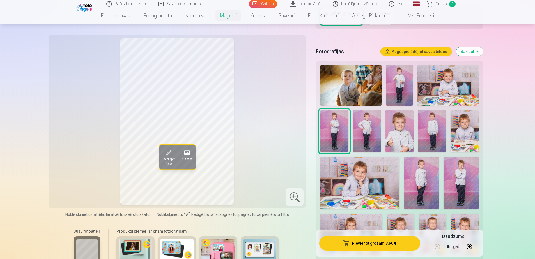
click at [462, 129] on img at bounding box center [464, 131] width 28 height 42
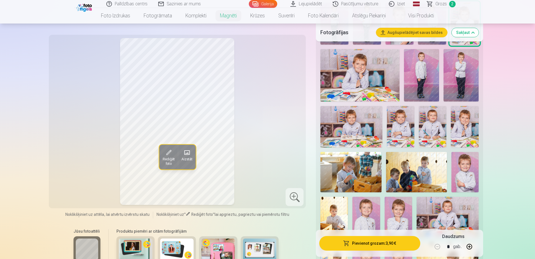
scroll to position [280, 0]
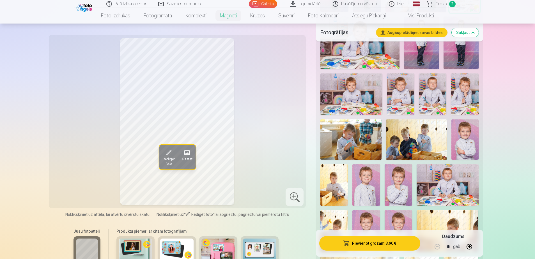
click at [468, 80] on img at bounding box center [464, 93] width 27 height 41
click at [402, 174] on img at bounding box center [398, 184] width 27 height 41
click at [469, 137] on img at bounding box center [464, 139] width 27 height 41
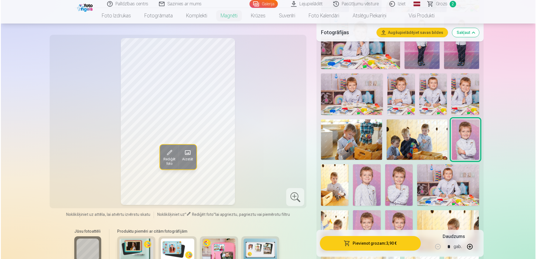
scroll to position [337, 0]
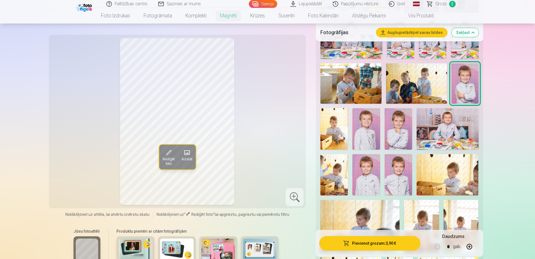
click at [375, 243] on button "Pievienot grozam : 3,90 €" at bounding box center [369, 243] width 101 height 15
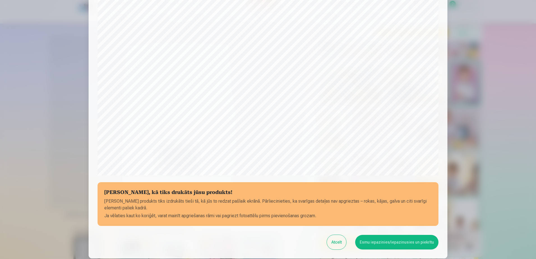
scroll to position [145, 0]
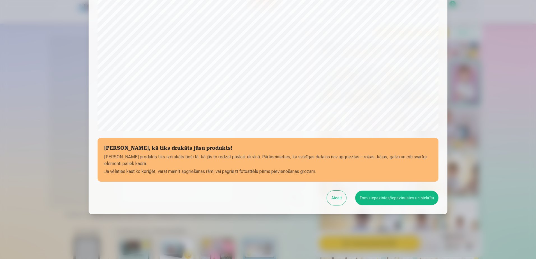
click at [402, 201] on button "Esmu iepazinies/iepazinusies un piekrītu" at bounding box center [396, 198] width 83 height 15
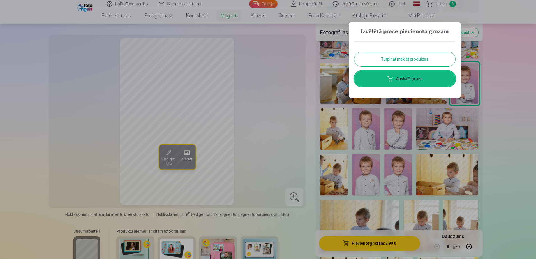
click at [410, 80] on link "Apskatīt grozu" at bounding box center [405, 79] width 101 height 16
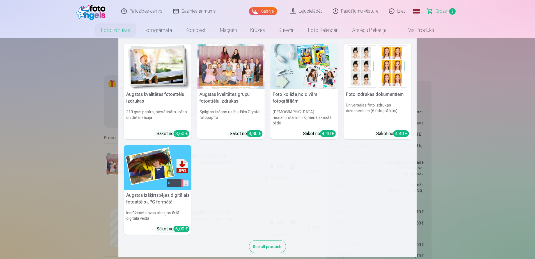
click at [148, 64] on img at bounding box center [158, 66] width 68 height 45
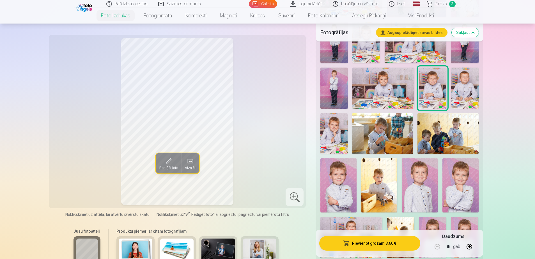
scroll to position [280, 0]
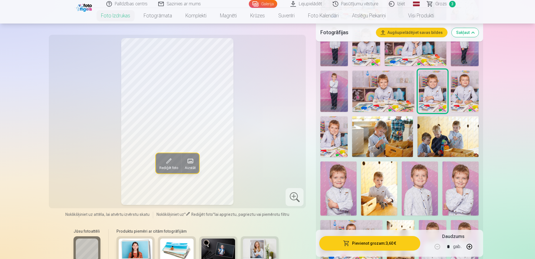
click at [336, 136] on img at bounding box center [333, 136] width 27 height 41
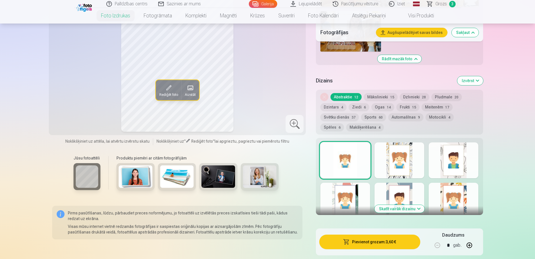
scroll to position [841, 0]
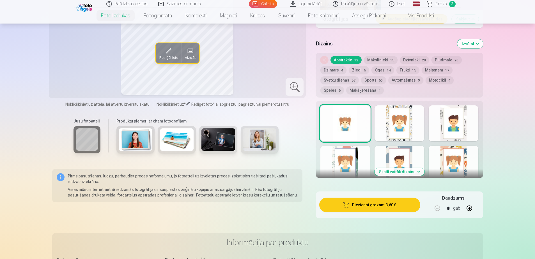
click at [456, 155] on div at bounding box center [454, 164] width 50 height 36
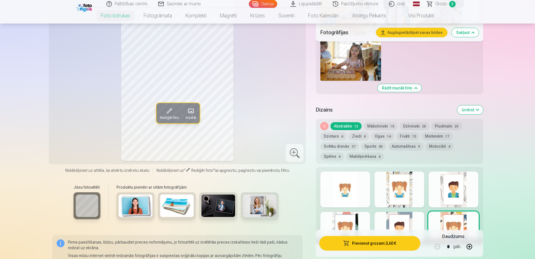
scroll to position [785, 0]
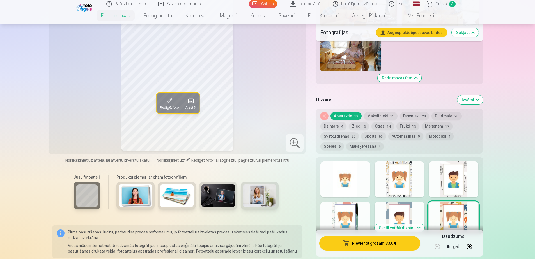
click at [400, 139] on button "Automašīnas 9" at bounding box center [405, 136] width 35 height 8
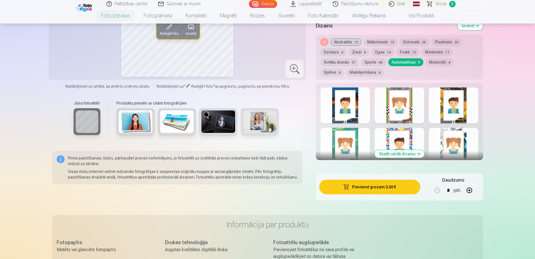
scroll to position [869, 0]
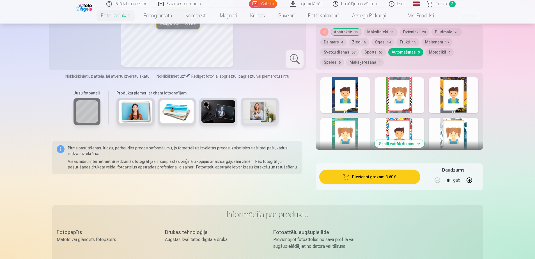
click at [404, 146] on button "Skatīt vairāk dizainu" at bounding box center [399, 144] width 50 height 8
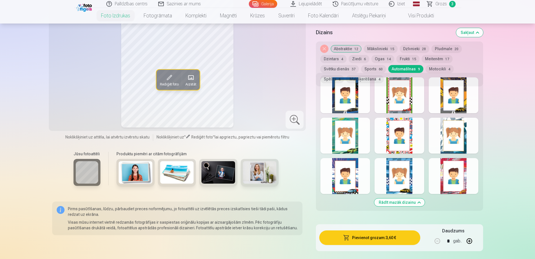
click at [407, 176] on div at bounding box center [399, 176] width 50 height 36
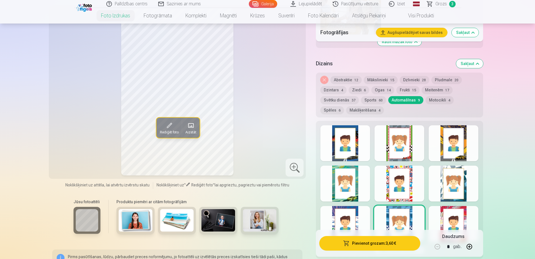
scroll to position [813, 0]
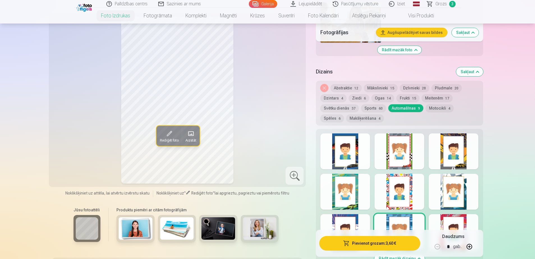
click at [378, 111] on button "Sports 60" at bounding box center [373, 108] width 25 height 8
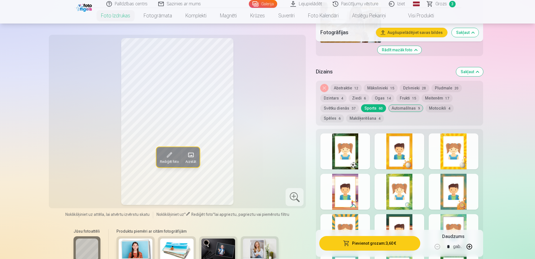
click at [353, 149] on div at bounding box center [345, 152] width 50 height 36
click at [344, 114] on button "Spēles 6" at bounding box center [332, 118] width 24 height 8
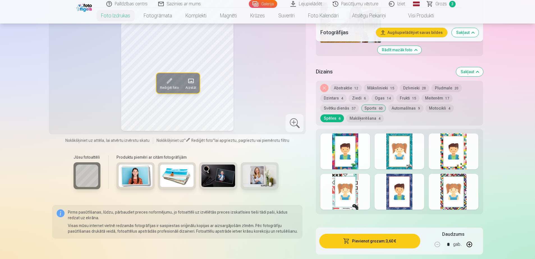
click at [413, 145] on div at bounding box center [399, 152] width 50 height 36
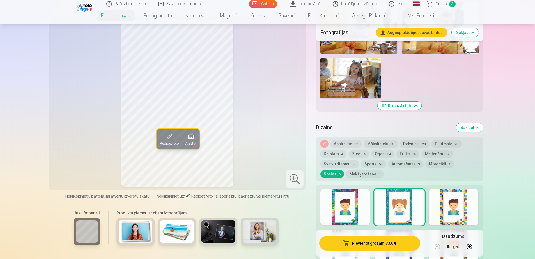
scroll to position [757, 0]
click at [445, 206] on div at bounding box center [454, 208] width 50 height 36
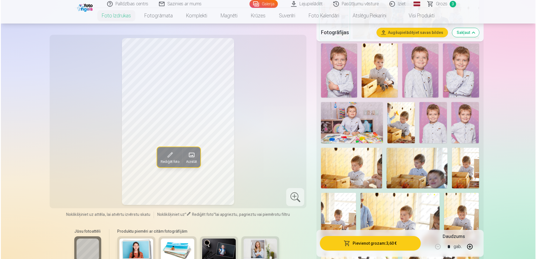
scroll to position [393, 0]
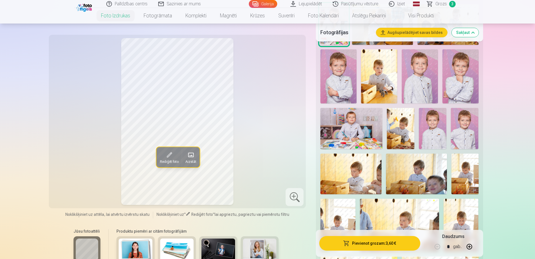
click at [420, 76] on img at bounding box center [420, 76] width 36 height 54
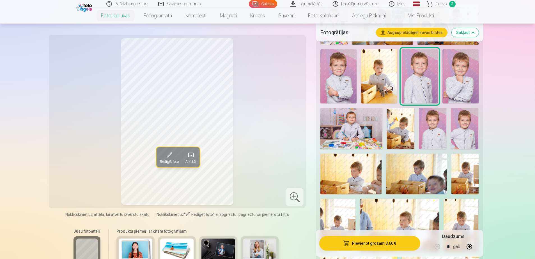
click at [452, 76] on img at bounding box center [460, 76] width 36 height 54
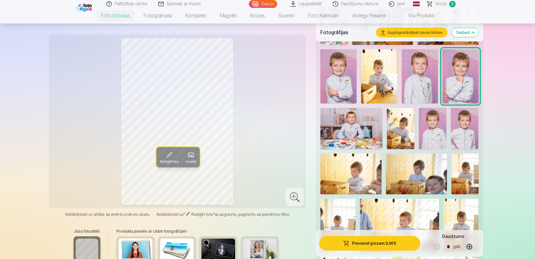
click at [370, 244] on button "Pievienot grozam : 3,60 €" at bounding box center [369, 243] width 101 height 15
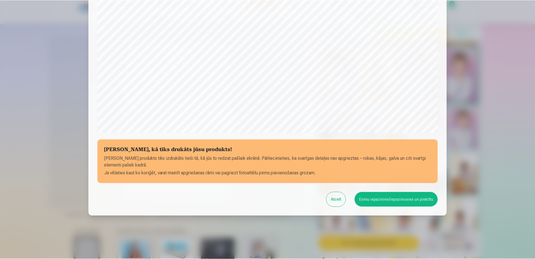
scroll to position [145, 0]
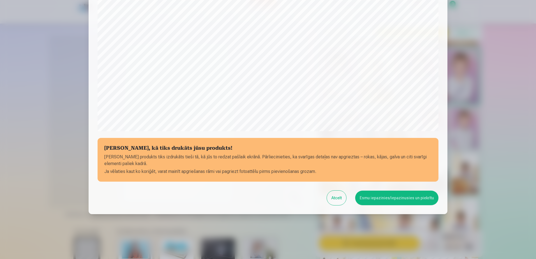
click at [395, 198] on button "Esmu iepazinies/iepazinusies un piekrītu" at bounding box center [396, 198] width 83 height 15
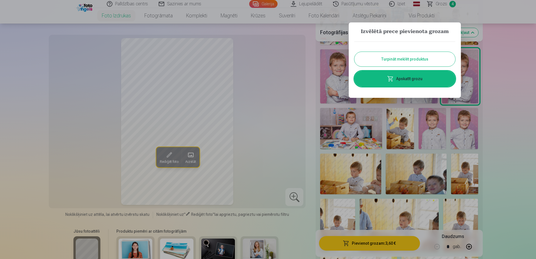
click at [405, 58] on button "Turpināt meklēt produktus" at bounding box center [405, 59] width 101 height 15
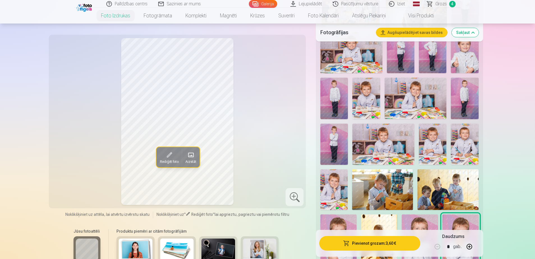
scroll to position [224, 0]
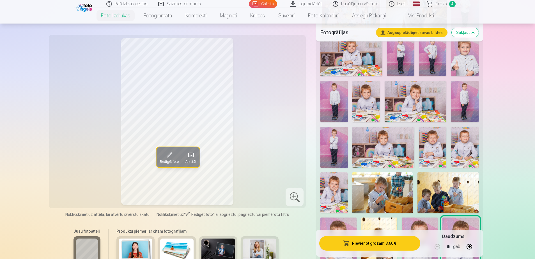
click at [341, 190] on img at bounding box center [333, 192] width 27 height 41
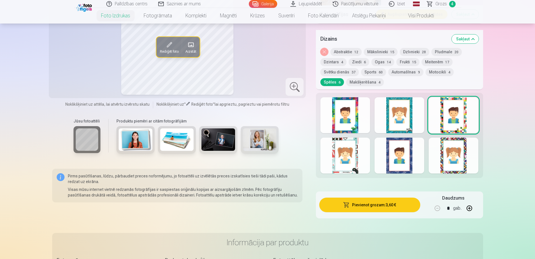
scroll to position [813, 0]
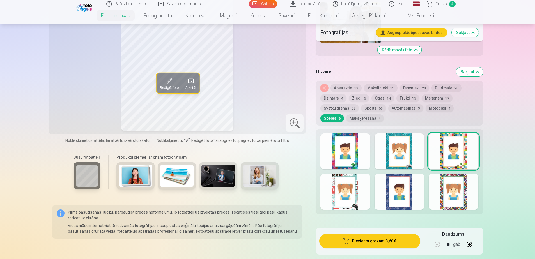
click at [443, 179] on div at bounding box center [454, 192] width 50 height 36
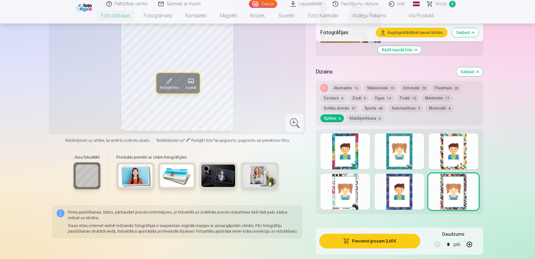
click at [358, 194] on div at bounding box center [345, 192] width 50 height 36
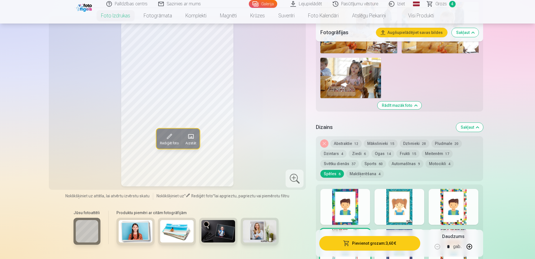
scroll to position [757, 0]
click at [349, 144] on button "Abstraktie 12" at bounding box center [345, 144] width 31 height 8
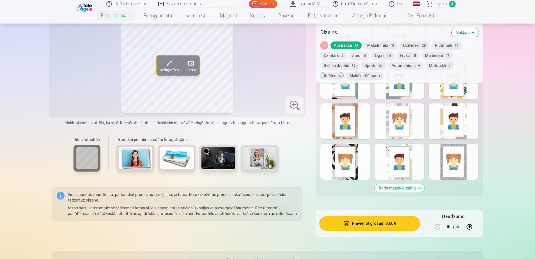
scroll to position [926, 0]
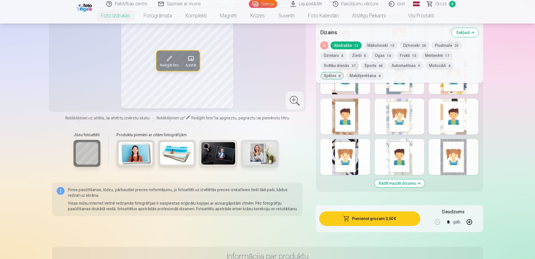
click at [439, 164] on div at bounding box center [454, 157] width 50 height 36
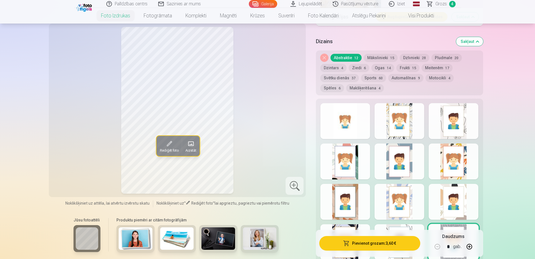
scroll to position [785, 0]
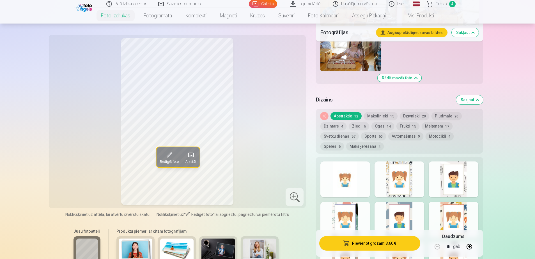
click at [372, 115] on button "Mākslinieki 15" at bounding box center [381, 116] width 34 height 8
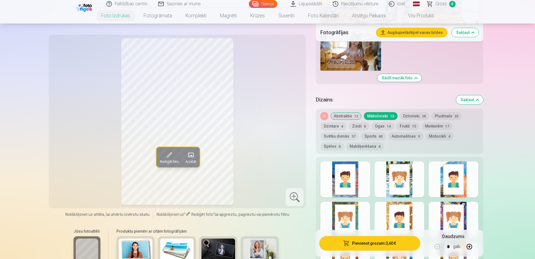
click at [441, 169] on div at bounding box center [454, 180] width 50 height 36
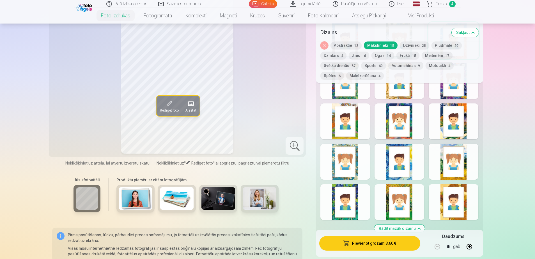
scroll to position [841, 0]
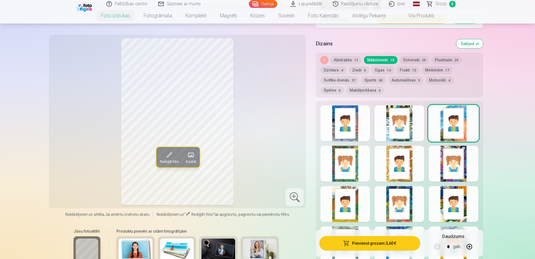
click at [411, 61] on button "Dzīvnieki 28" at bounding box center [414, 60] width 29 height 8
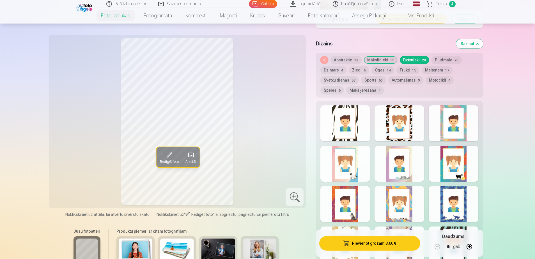
click at [447, 173] on div at bounding box center [454, 164] width 50 height 36
click at [357, 162] on div at bounding box center [345, 164] width 50 height 36
click at [384, 210] on div at bounding box center [399, 204] width 50 height 36
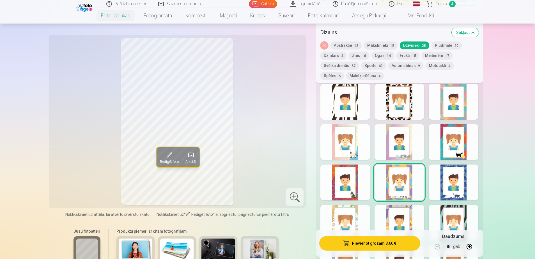
scroll to position [869, 0]
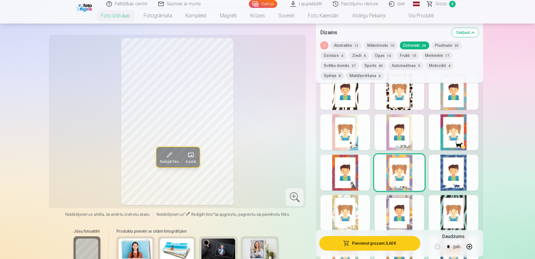
click at [360, 215] on div at bounding box center [345, 213] width 50 height 36
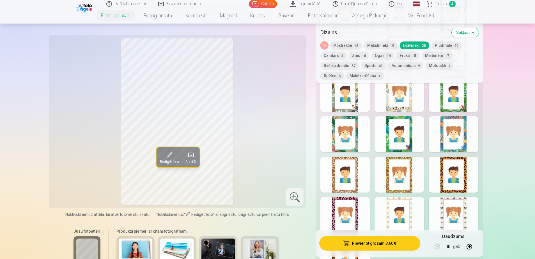
scroll to position [1122, 0]
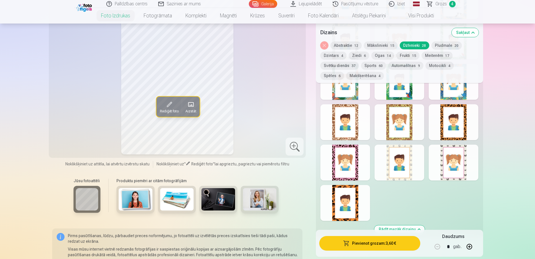
click at [411, 171] on div at bounding box center [399, 163] width 50 height 36
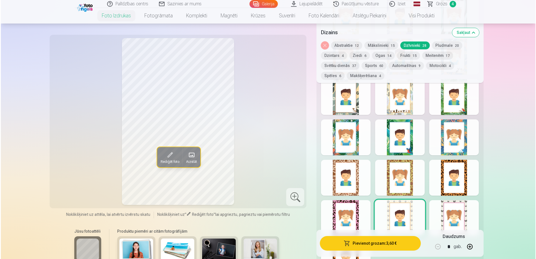
scroll to position [1066, 0]
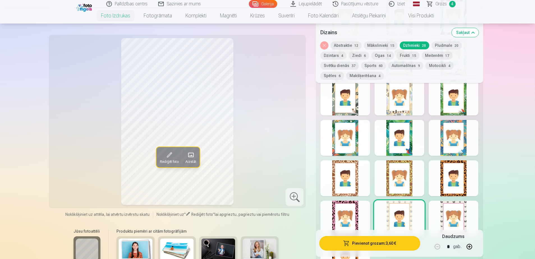
click at [351, 65] on span "37" at bounding box center [353, 66] width 4 height 4
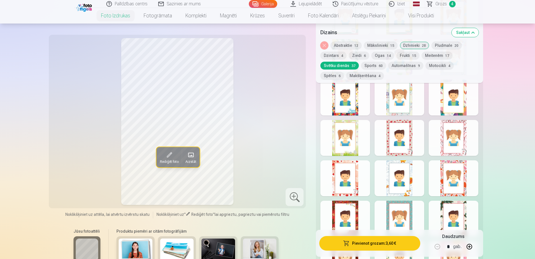
click at [411, 173] on div at bounding box center [399, 178] width 50 height 36
click at [372, 240] on button "Pievienot grozam : 3,60 €" at bounding box center [369, 243] width 101 height 15
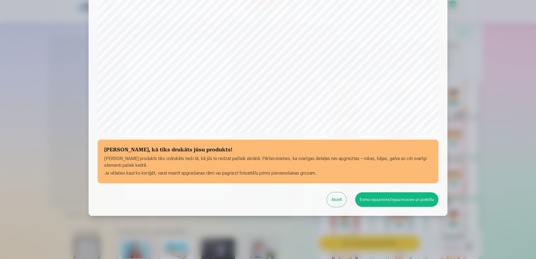
scroll to position [145, 0]
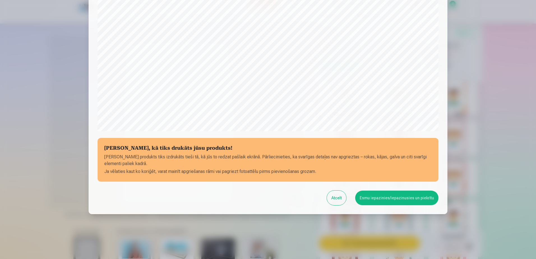
click at [388, 195] on button "Esmu iepazinies/iepazinusies un piekrītu" at bounding box center [396, 198] width 83 height 15
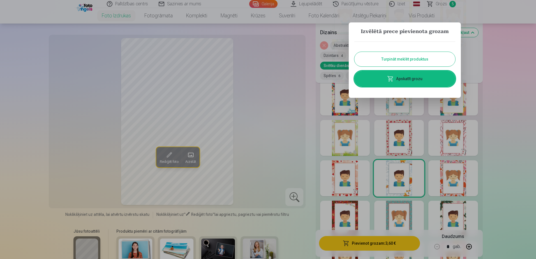
click at [404, 81] on link "Apskatīt grozu" at bounding box center [405, 79] width 101 height 16
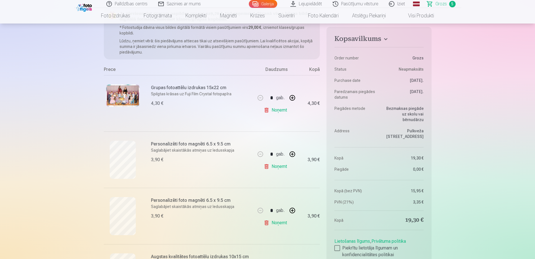
scroll to position [28, 0]
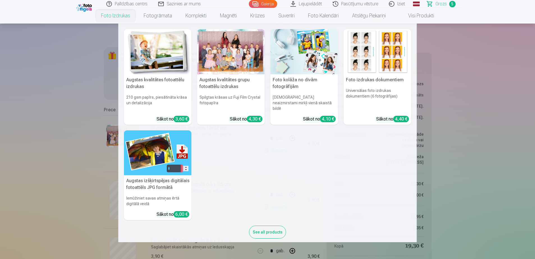
click at [118, 15] on link "Foto izdrukas" at bounding box center [115, 16] width 43 height 16
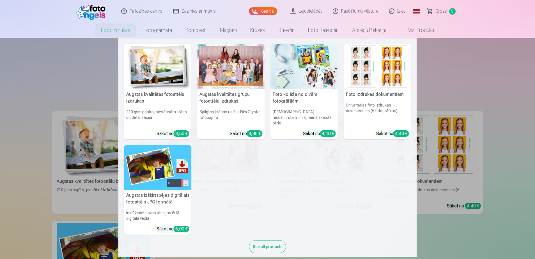
click at [114, 31] on link "Foto izdrukas" at bounding box center [115, 30] width 43 height 16
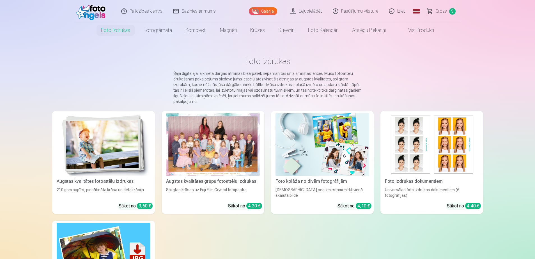
click at [124, 150] on img at bounding box center [104, 144] width 94 height 63
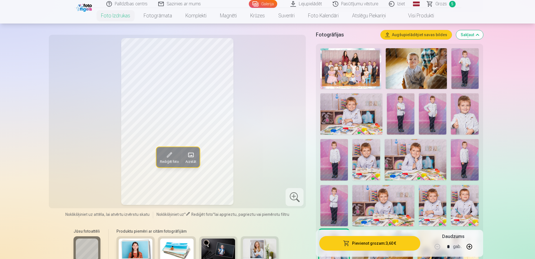
scroll to position [168, 0]
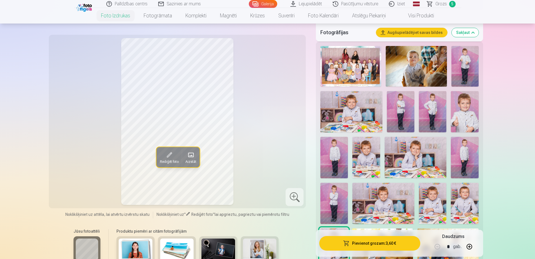
click at [461, 155] on img at bounding box center [464, 157] width 27 height 41
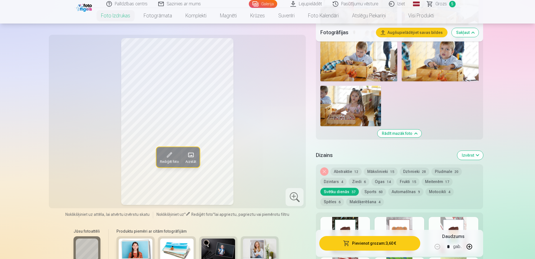
scroll to position [757, 0]
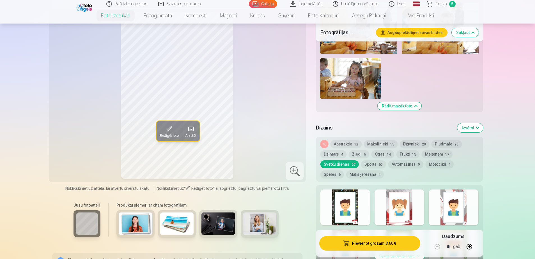
click at [325, 143] on button "Noņemiet dizainu" at bounding box center [324, 144] width 8 height 8
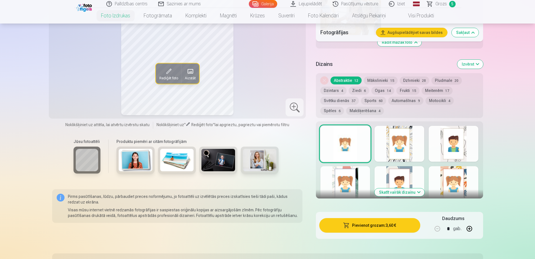
scroll to position [821, 0]
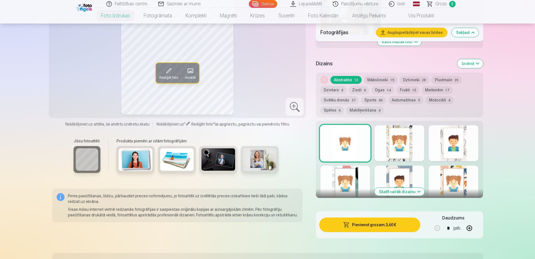
click at [359, 144] on div at bounding box center [345, 143] width 50 height 36
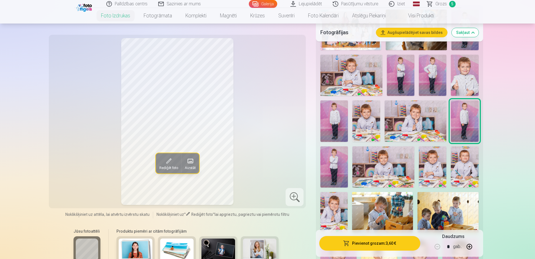
scroll to position [204, 0]
click at [335, 126] on img at bounding box center [333, 121] width 27 height 41
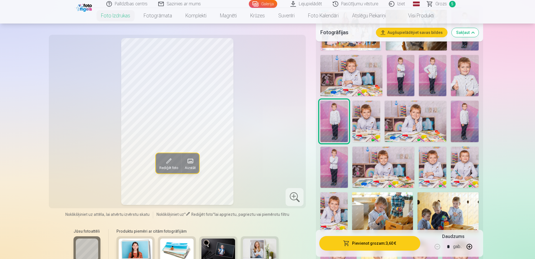
click at [429, 70] on img at bounding box center [432, 75] width 27 height 41
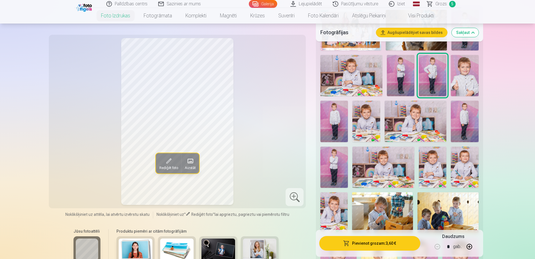
click at [464, 124] on img at bounding box center [464, 121] width 27 height 41
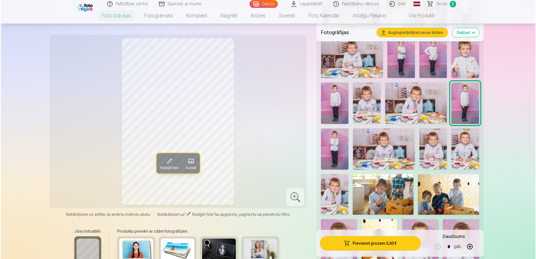
scroll to position [233, 0]
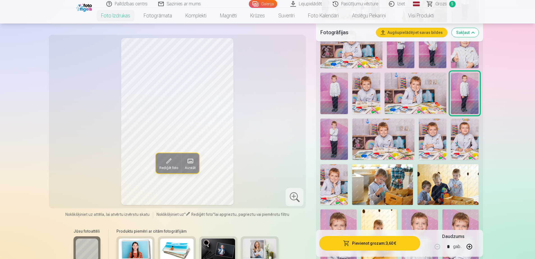
click at [381, 244] on button "Pievienot grozam : 3,60 €" at bounding box center [369, 243] width 101 height 15
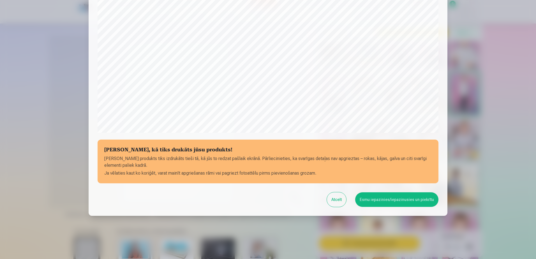
scroll to position [145, 0]
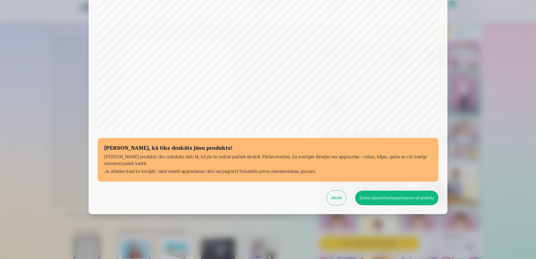
click at [408, 190] on div "Pārbaudiet, kā tiks drukāts jūsu produkts! Jūsu produkts tiks izdrukāts tieši t…" at bounding box center [268, 40] width 359 height 348
click at [402, 195] on button "Esmu iepazinies/iepazinusies un piekrītu" at bounding box center [396, 198] width 83 height 15
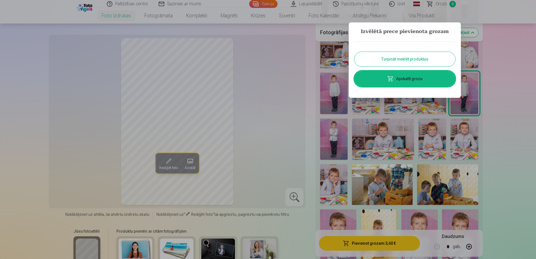
click at [406, 77] on link "Apskatīt grozu" at bounding box center [405, 79] width 101 height 16
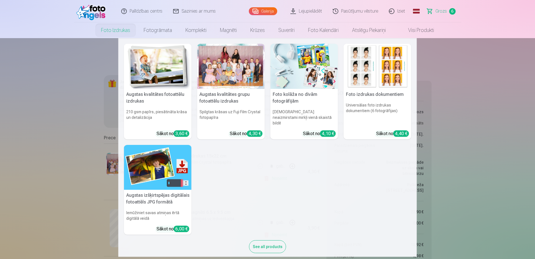
click at [111, 29] on link "Foto izdrukas" at bounding box center [115, 30] width 43 height 16
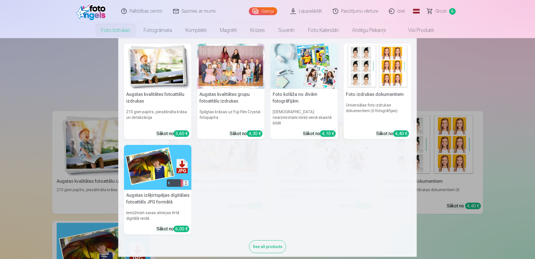
click at [113, 31] on link "Foto izdrukas" at bounding box center [115, 30] width 43 height 16
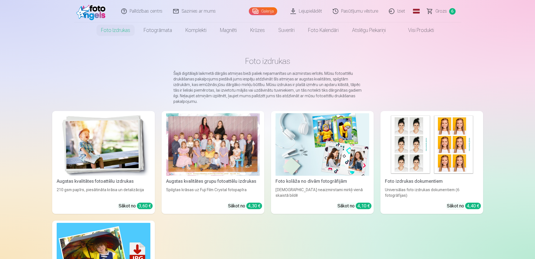
click at [101, 155] on img at bounding box center [104, 144] width 94 height 63
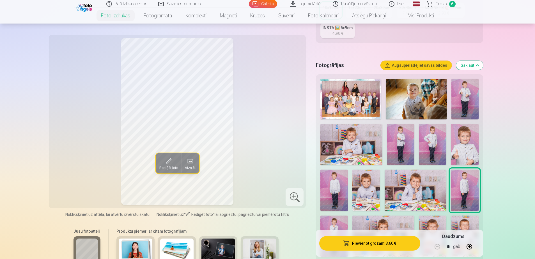
scroll to position [140, 0]
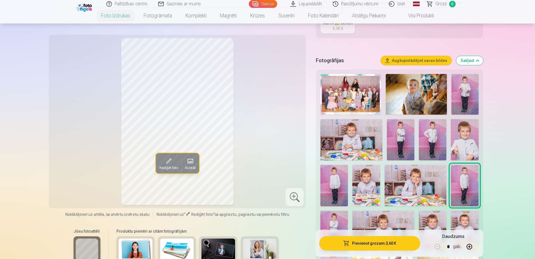
click at [417, 103] on img at bounding box center [416, 94] width 61 height 41
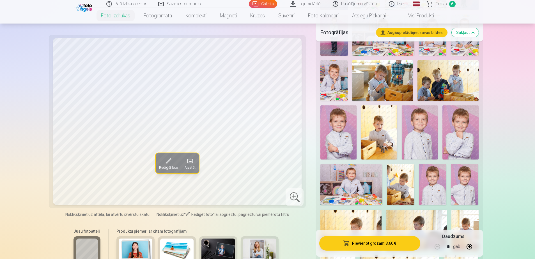
scroll to position [365, 0]
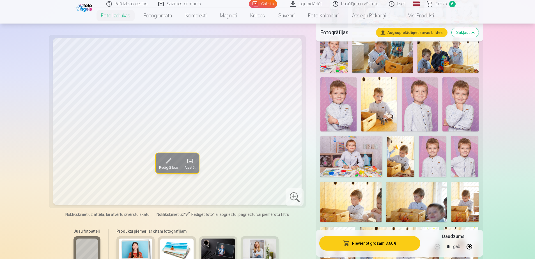
click at [377, 112] on img at bounding box center [379, 104] width 36 height 54
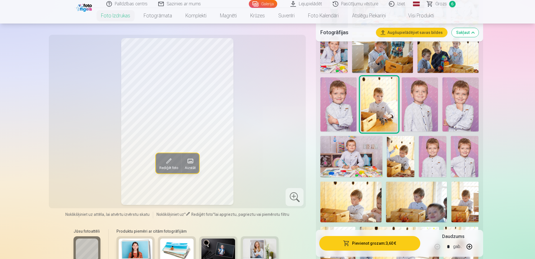
click at [408, 169] on img at bounding box center [400, 156] width 27 height 41
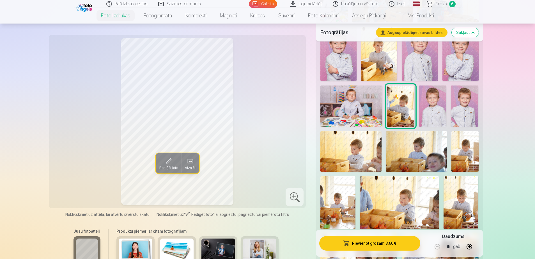
scroll to position [421, 0]
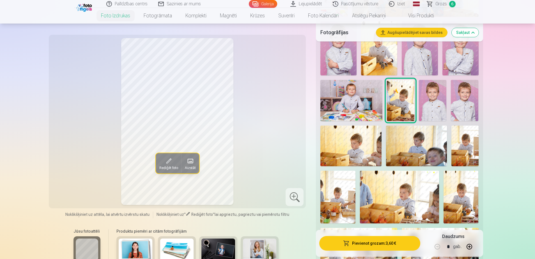
click at [358, 153] on img at bounding box center [350, 146] width 61 height 41
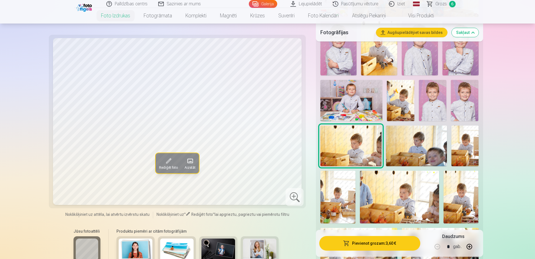
click at [423, 146] on img at bounding box center [416, 146] width 61 height 41
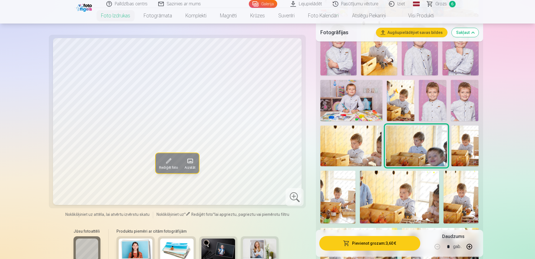
click at [348, 194] on img at bounding box center [337, 197] width 35 height 53
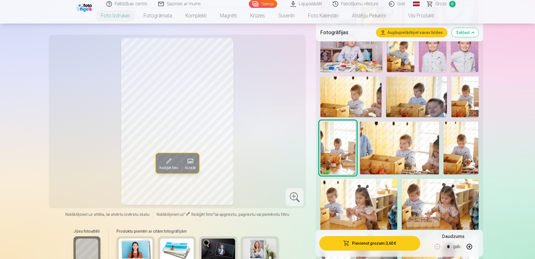
scroll to position [477, 0]
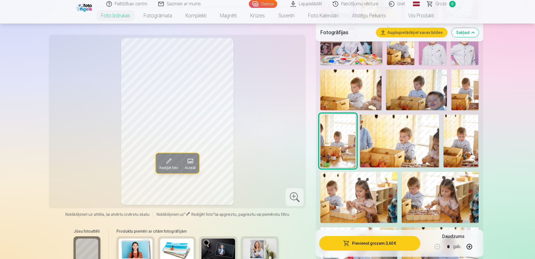
click at [465, 151] on img at bounding box center [460, 141] width 35 height 53
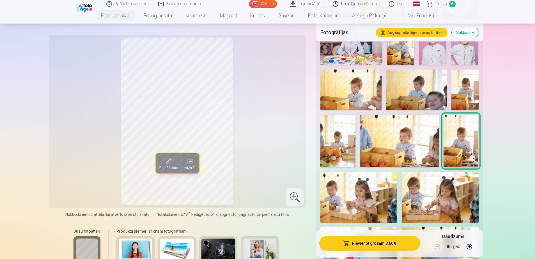
click at [417, 148] on img at bounding box center [399, 141] width 79 height 52
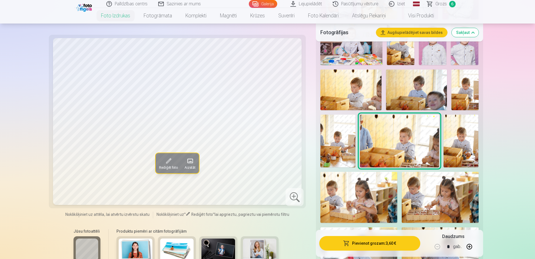
click at [464, 140] on img at bounding box center [460, 141] width 35 height 53
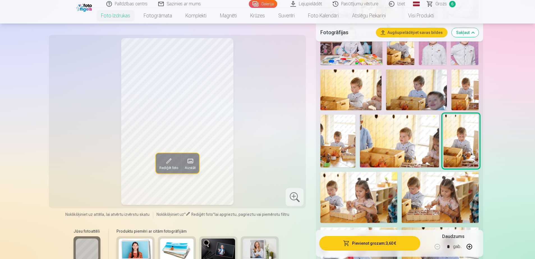
click at [465, 87] on img at bounding box center [464, 90] width 27 height 41
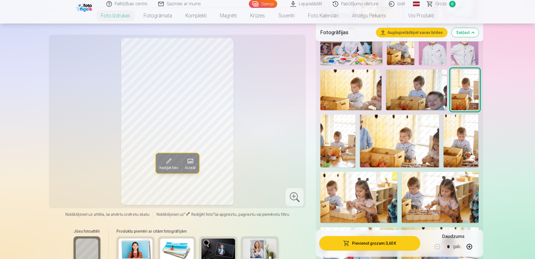
click at [346, 136] on img at bounding box center [337, 141] width 35 height 53
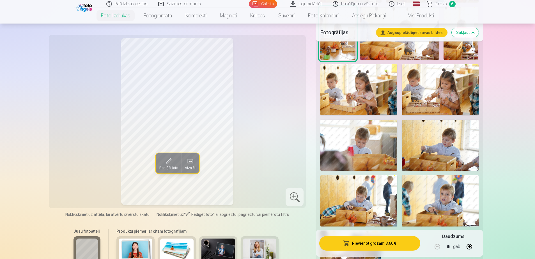
scroll to position [617, 0]
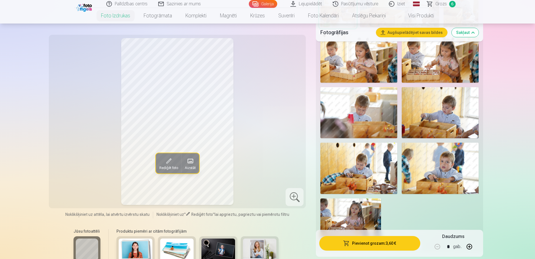
click at [379, 167] on img at bounding box center [358, 168] width 77 height 51
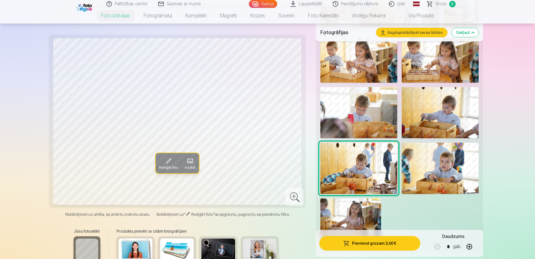
click at [441, 173] on img at bounding box center [440, 168] width 77 height 51
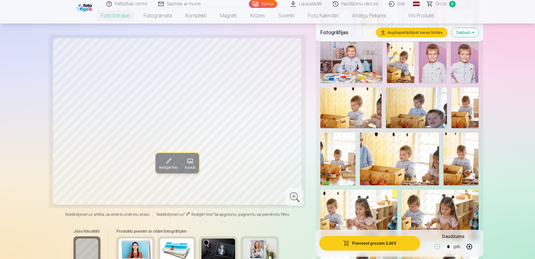
scroll to position [449, 0]
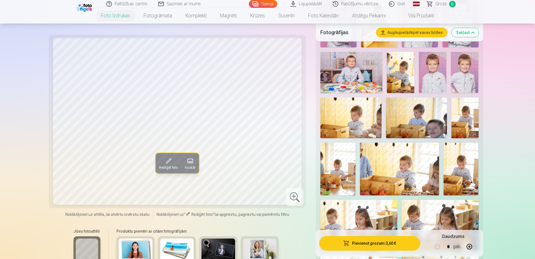
click at [358, 112] on img at bounding box center [350, 118] width 61 height 41
click at [459, 115] on img at bounding box center [464, 118] width 27 height 41
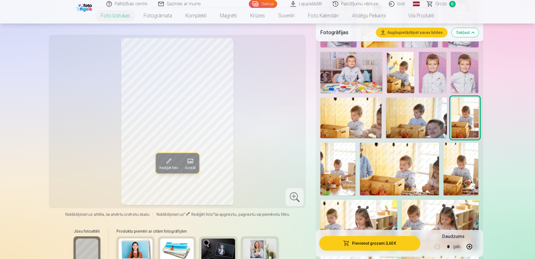
click at [468, 165] on img at bounding box center [460, 169] width 35 height 53
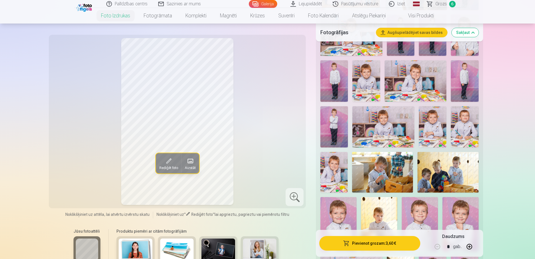
scroll to position [252, 0]
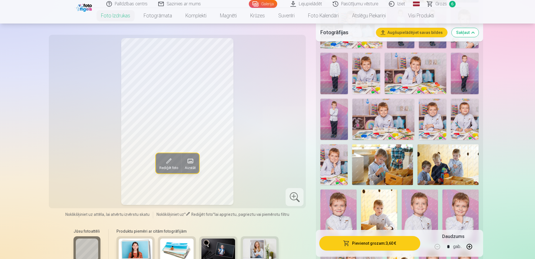
click at [452, 173] on img at bounding box center [447, 164] width 61 height 41
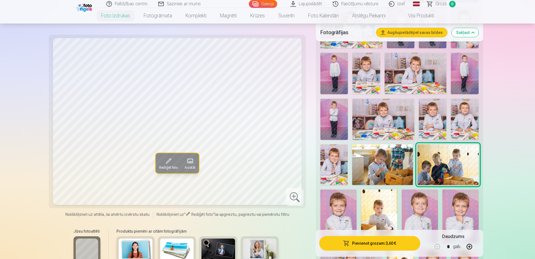
click at [372, 166] on img at bounding box center [382, 164] width 61 height 41
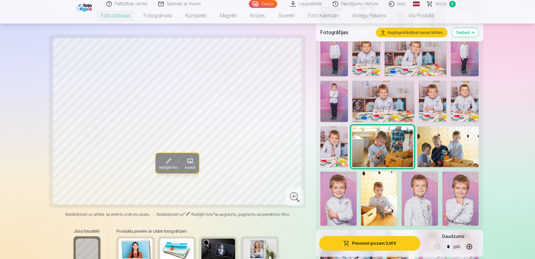
scroll to position [280, 0]
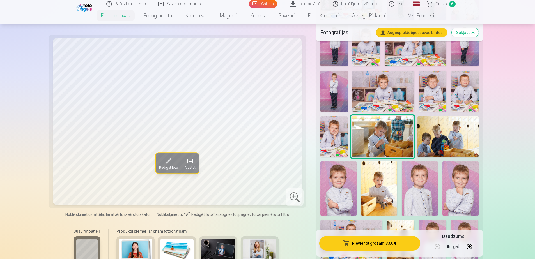
click at [381, 183] on img at bounding box center [379, 189] width 36 height 54
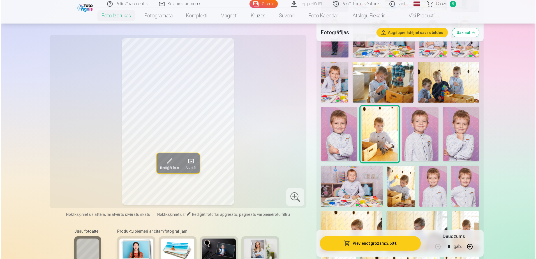
scroll to position [337, 0]
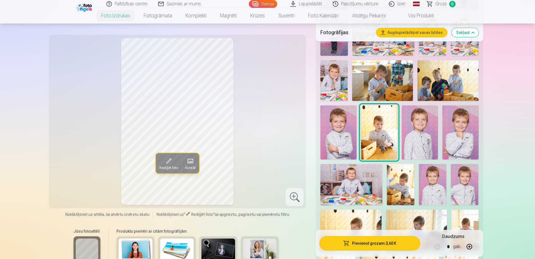
click at [370, 244] on button "Pievienot grozam : 3,60 €" at bounding box center [369, 243] width 101 height 15
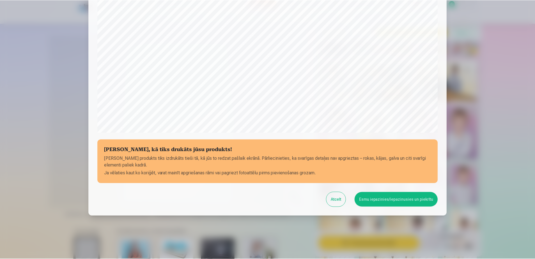
scroll to position [145, 0]
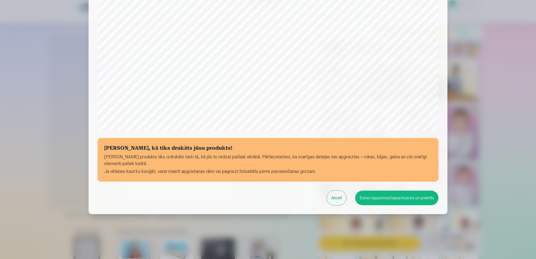
click at [393, 194] on button "Esmu iepazinies/iepazinusies un piekrītu" at bounding box center [396, 198] width 83 height 15
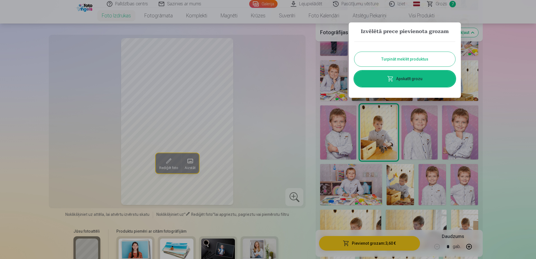
click at [407, 80] on link "Apskatīt grozu" at bounding box center [405, 79] width 101 height 16
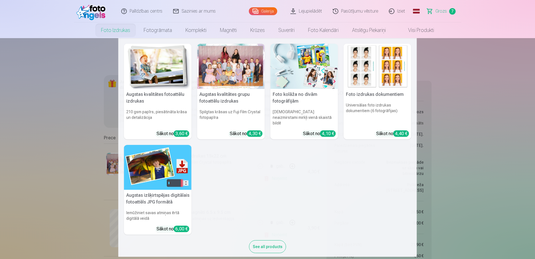
click at [156, 63] on img at bounding box center [158, 66] width 68 height 45
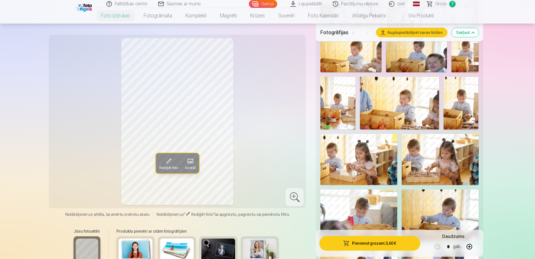
scroll to position [513, 0]
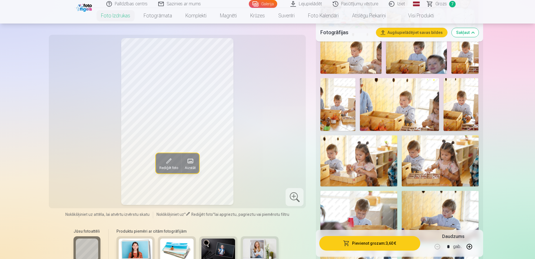
click at [432, 155] on img at bounding box center [440, 160] width 77 height 51
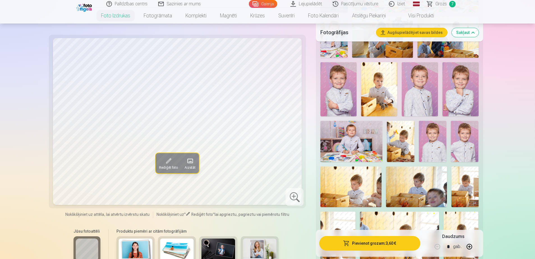
scroll to position [373, 0]
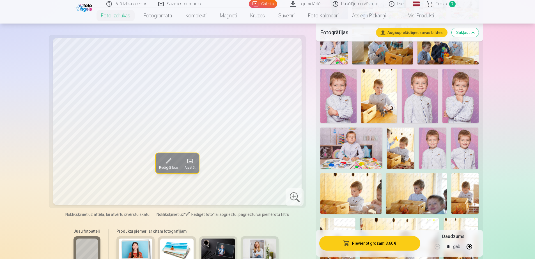
click at [357, 154] on img at bounding box center [351, 148] width 62 height 41
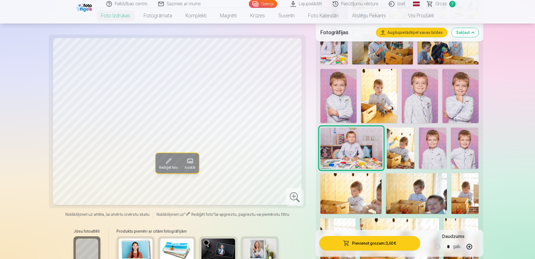
click at [374, 243] on button "Pievienot grozam : 3,60 €" at bounding box center [369, 243] width 101 height 15
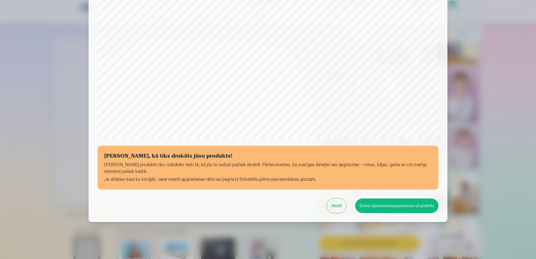
scroll to position [145, 0]
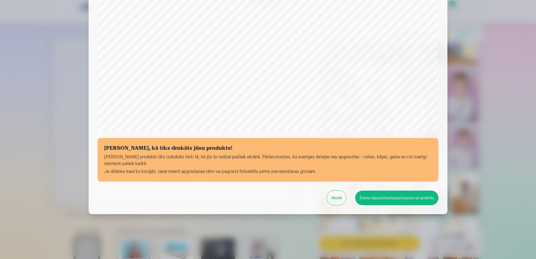
click at [388, 197] on button "Esmu iepazinies/iepazinusies un piekrītu" at bounding box center [396, 198] width 83 height 15
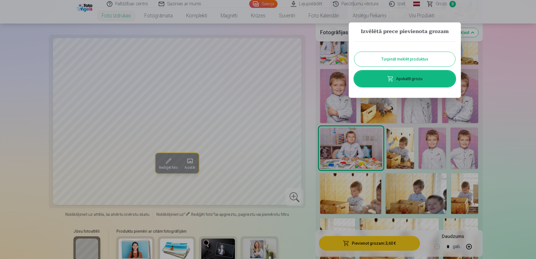
click at [401, 83] on link "Apskatīt grozu" at bounding box center [405, 79] width 101 height 16
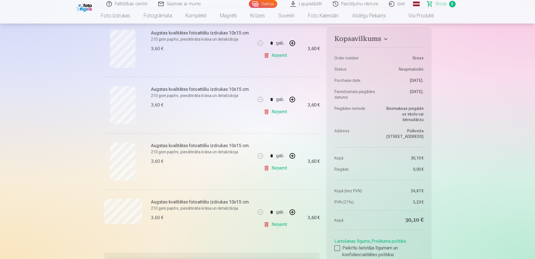
scroll to position [421, 0]
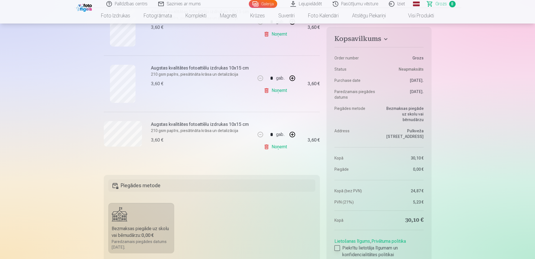
click at [340, 245] on label "Piekrītu lietotāja līgumam un konfidencialitātes politikai" at bounding box center [378, 251] width 89 height 13
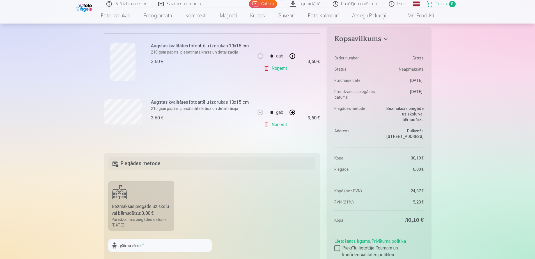
scroll to position [533, 0]
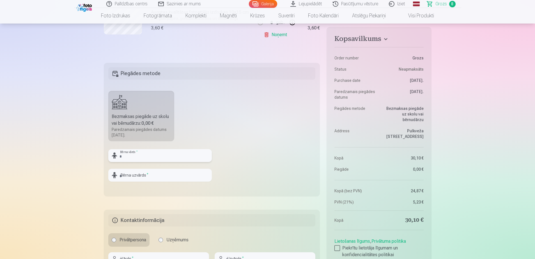
click at [151, 161] on input "text" at bounding box center [159, 155] width 103 height 13
type input "*******"
click at [149, 173] on input "text" at bounding box center [159, 175] width 103 height 13
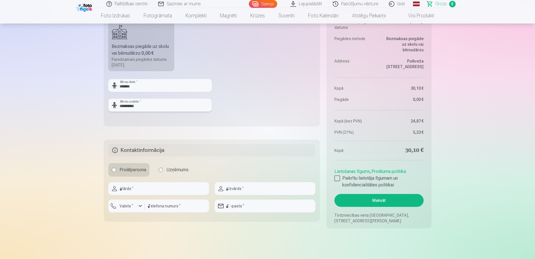
scroll to position [617, 0]
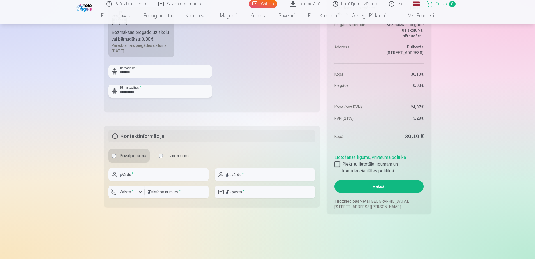
type input "**********"
click at [154, 179] on input "text" at bounding box center [158, 174] width 101 height 13
type input "******"
type input "*********"
type input "********"
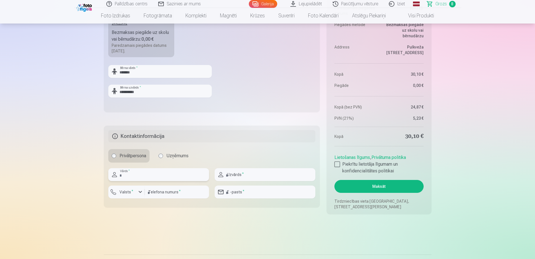
type input "**********"
click at [373, 186] on button "Maksāt" at bounding box center [378, 186] width 89 height 13
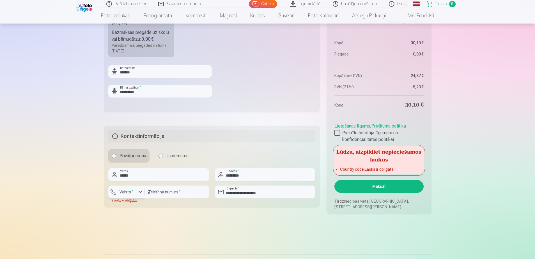
click at [120, 188] on button "Valsts *" at bounding box center [126, 192] width 36 height 13
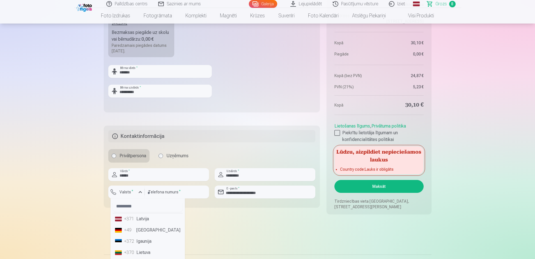
click at [141, 220] on li "+371 Latvija" at bounding box center [148, 218] width 70 height 11
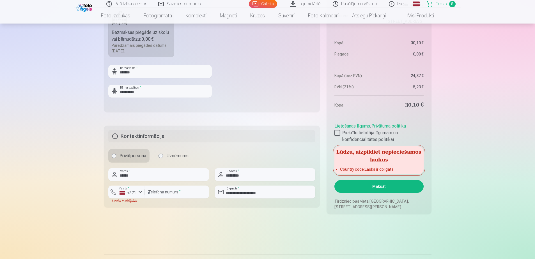
click at [380, 185] on button "Maksāt" at bounding box center [378, 186] width 89 height 13
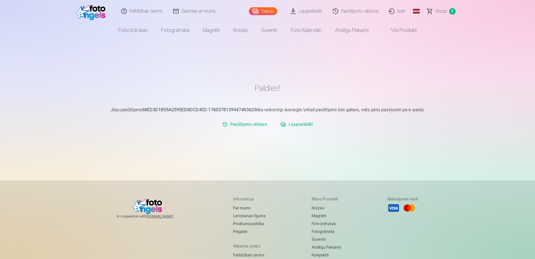
click at [295, 125] on link "Lejupielādēt" at bounding box center [296, 124] width 37 height 11
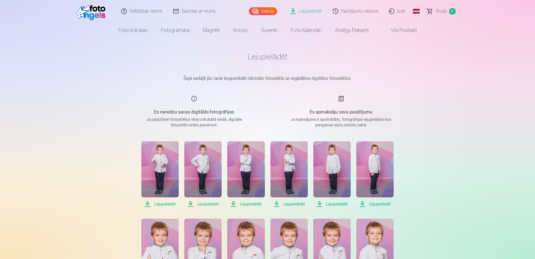
click at [168, 203] on span "Lejupielādēt" at bounding box center [159, 204] width 37 height 7
click at [208, 204] on span "Lejupielādēt" at bounding box center [202, 204] width 37 height 7
click at [243, 201] on span "Lejupielādēt" at bounding box center [245, 204] width 37 height 7
click at [296, 205] on span "Lejupielādēt" at bounding box center [288, 204] width 37 height 7
click at [334, 205] on span "Lejupielādēt" at bounding box center [331, 204] width 37 height 7
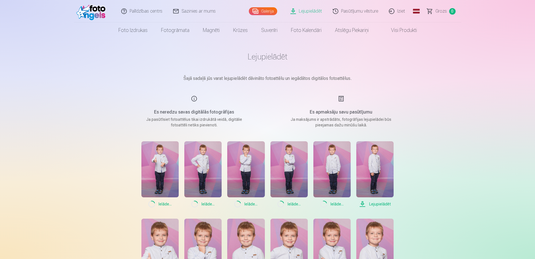
click at [378, 204] on span "Lejupielādēt" at bounding box center [374, 204] width 37 height 7
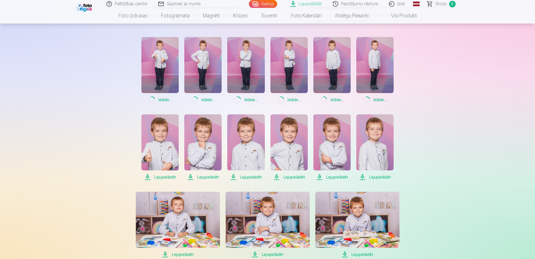
scroll to position [112, 0]
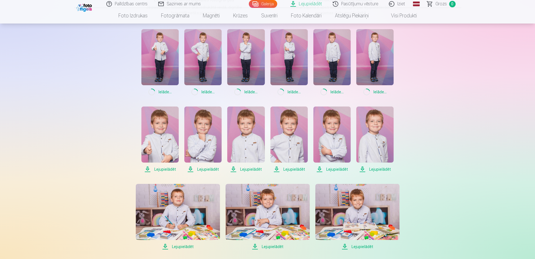
click at [153, 166] on span "Lejupielādēt" at bounding box center [159, 169] width 37 height 7
click at [204, 168] on span "Lejupielādēt" at bounding box center [202, 169] width 37 height 7
click at [243, 167] on span "Lejupielādēt" at bounding box center [245, 169] width 37 height 7
click at [287, 169] on span "Lejupielādēt" at bounding box center [288, 169] width 37 height 7
click at [327, 170] on span "Lejupielādēt" at bounding box center [331, 169] width 37 height 7
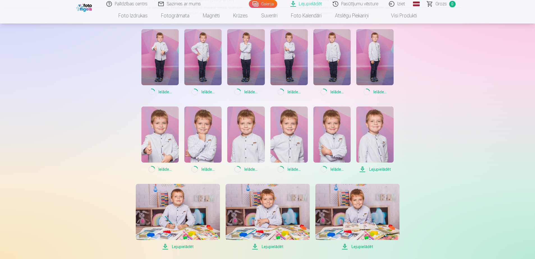
click at [369, 170] on span "Lejupielādēt" at bounding box center [374, 169] width 37 height 7
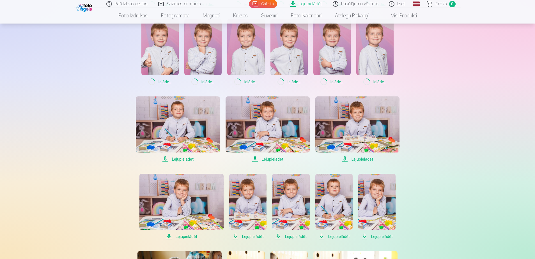
scroll to position [224, 0]
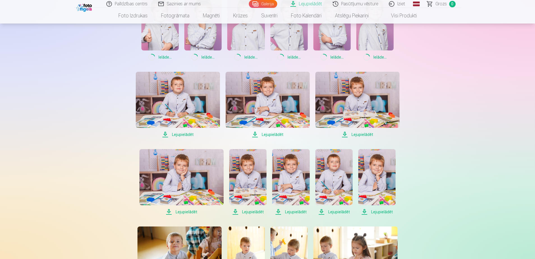
click at [183, 130] on link "Lejupielādēt" at bounding box center [178, 105] width 84 height 66
click at [267, 134] on span "Lejupielādēt" at bounding box center [267, 134] width 84 height 7
click at [363, 135] on span "Lejupielādēt" at bounding box center [357, 134] width 84 height 7
click at [189, 208] on link "Lejupielādēt" at bounding box center [181, 182] width 84 height 66
click at [248, 210] on span "Lejupielādēt" at bounding box center [247, 212] width 37 height 7
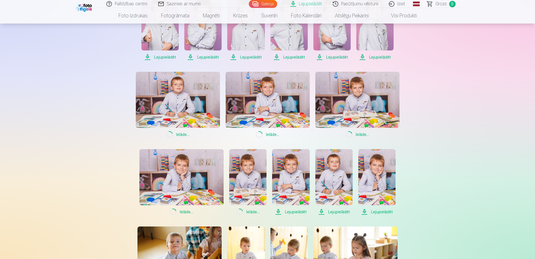
click at [304, 210] on span "Lejupielādēt" at bounding box center [290, 212] width 37 height 7
drag, startPoint x: 337, startPoint y: 212, endPoint x: 350, endPoint y: 216, distance: 13.9
click at [337, 212] on span "Lejupielādēt" at bounding box center [333, 212] width 37 height 7
click at [382, 212] on span "Lejupielādēt" at bounding box center [376, 212] width 37 height 7
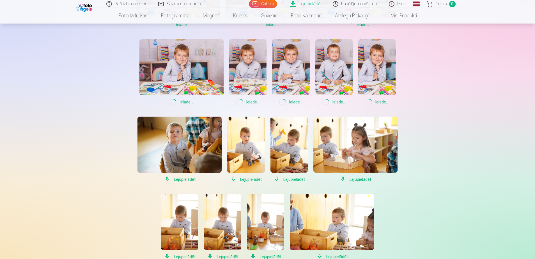
scroll to position [337, 0]
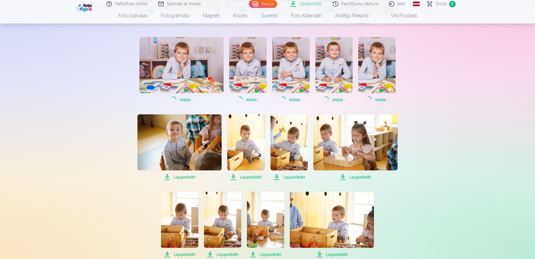
click at [181, 178] on span "Lejupielādēt" at bounding box center [179, 177] width 84 height 7
click at [253, 179] on span "Lejupielādēt" at bounding box center [245, 177] width 37 height 7
click at [294, 177] on span "Lejupielādēt" at bounding box center [288, 177] width 37 height 7
click at [363, 176] on span "Lejupielādēt" at bounding box center [355, 177] width 84 height 7
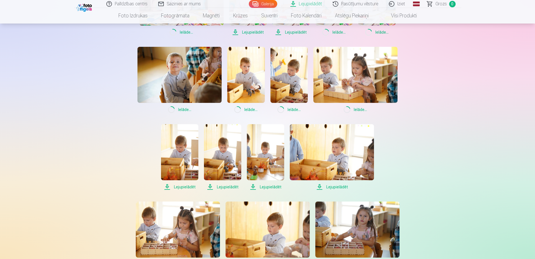
scroll to position [421, 0]
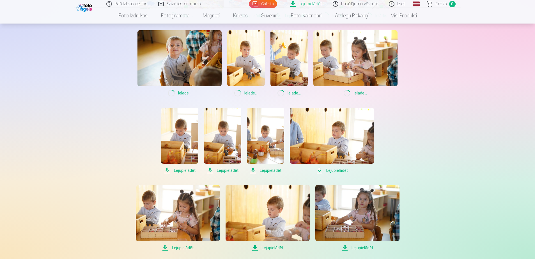
click at [179, 169] on span "Lejupielādēt" at bounding box center [179, 170] width 37 height 7
click at [231, 169] on span "Lejupielādēt" at bounding box center [222, 170] width 37 height 7
click at [270, 173] on span "Lejupielādēt" at bounding box center [265, 170] width 37 height 7
click at [331, 171] on span "Lejupielādēt" at bounding box center [332, 170] width 84 height 7
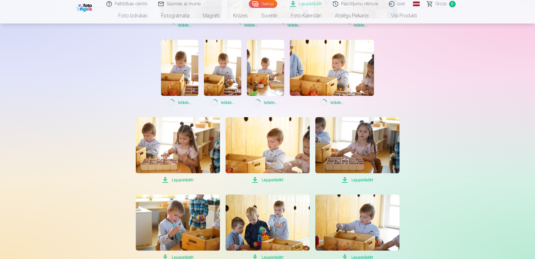
scroll to position [505, 0]
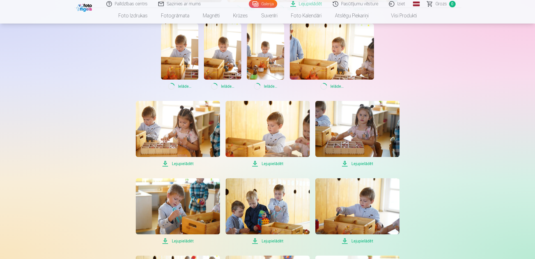
click at [178, 162] on span "Lejupielādēt" at bounding box center [178, 163] width 84 height 7
click at [273, 164] on span "Lejupielādēt" at bounding box center [267, 163] width 84 height 7
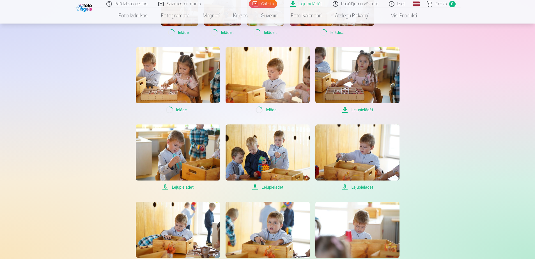
scroll to position [561, 0]
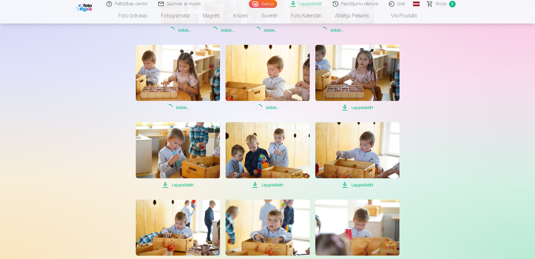
click at [174, 184] on span "Lejupielādēt" at bounding box center [178, 185] width 84 height 7
click at [276, 185] on span "Lejupielādēt" at bounding box center [267, 185] width 84 height 7
click at [354, 184] on span "Lejupielādēt" at bounding box center [357, 185] width 84 height 7
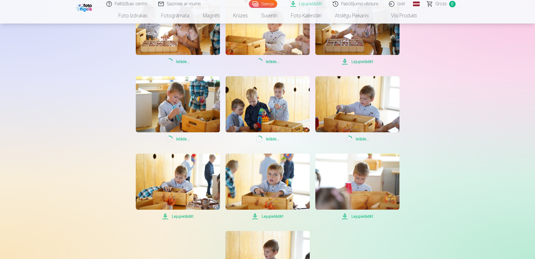
scroll to position [617, 0]
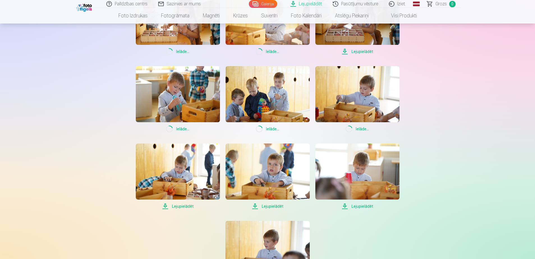
click at [176, 206] on span "Lejupielādēt" at bounding box center [178, 206] width 84 height 7
click at [262, 204] on span "Lejupielādēt" at bounding box center [267, 206] width 84 height 7
click at [368, 206] on span "Lejupielādēt" at bounding box center [357, 206] width 84 height 7
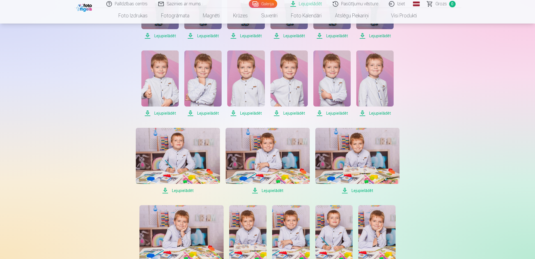
scroll to position [0, 0]
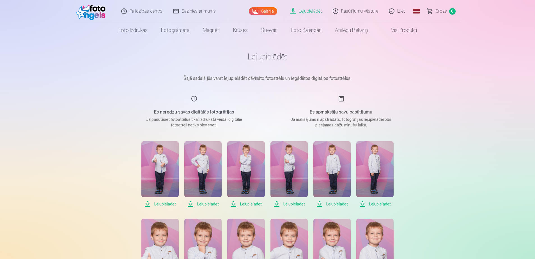
click at [403, 12] on link "Iziet" at bounding box center [397, 11] width 27 height 22
